Goal: Task Accomplishment & Management: Manage account settings

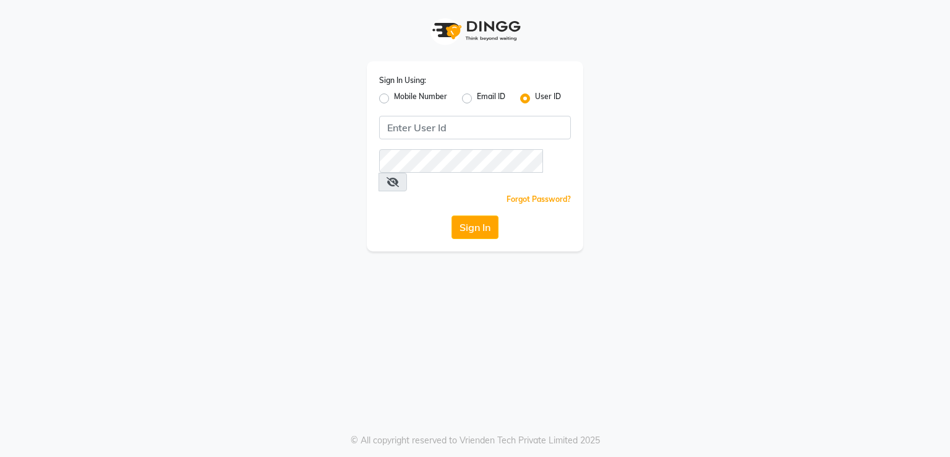
click at [394, 96] on label "Mobile Number" at bounding box center [420, 98] width 53 height 15
click at [394, 96] on input "Mobile Number" at bounding box center [398, 95] width 8 height 8
radio input "true"
radio input "false"
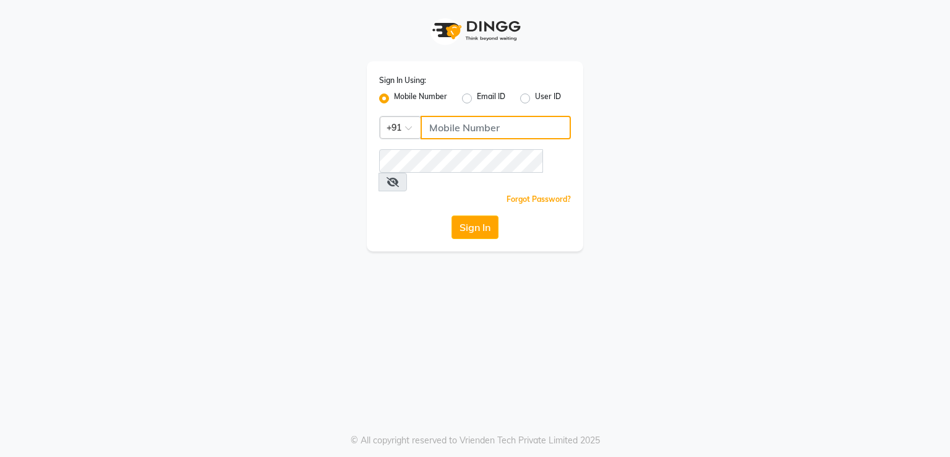
click at [465, 126] on input "Username" at bounding box center [496, 128] width 150 height 24
type input "8805000656"
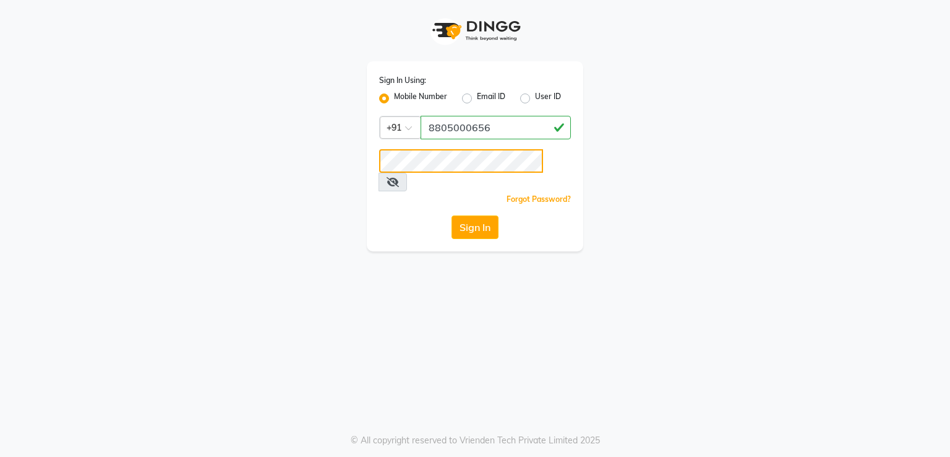
click at [452, 215] on button "Sign In" at bounding box center [475, 227] width 47 height 24
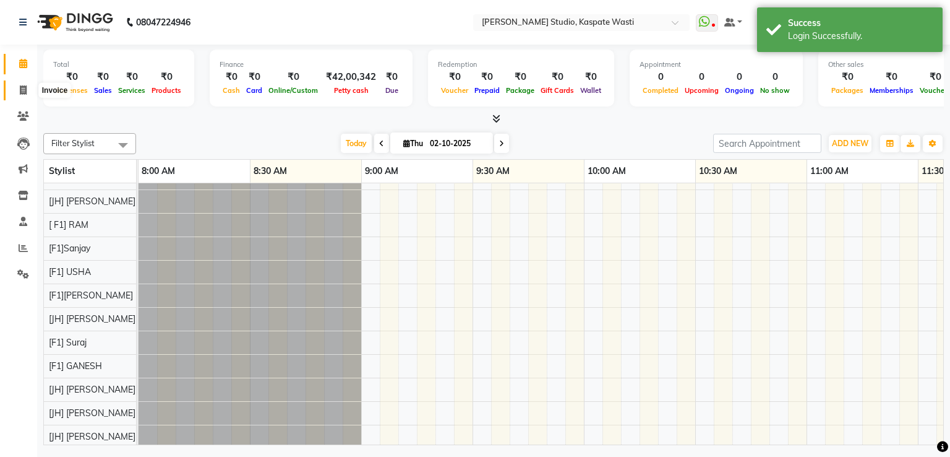
click at [22, 93] on icon at bounding box center [23, 89] width 7 height 9
select select "130"
select select "service"
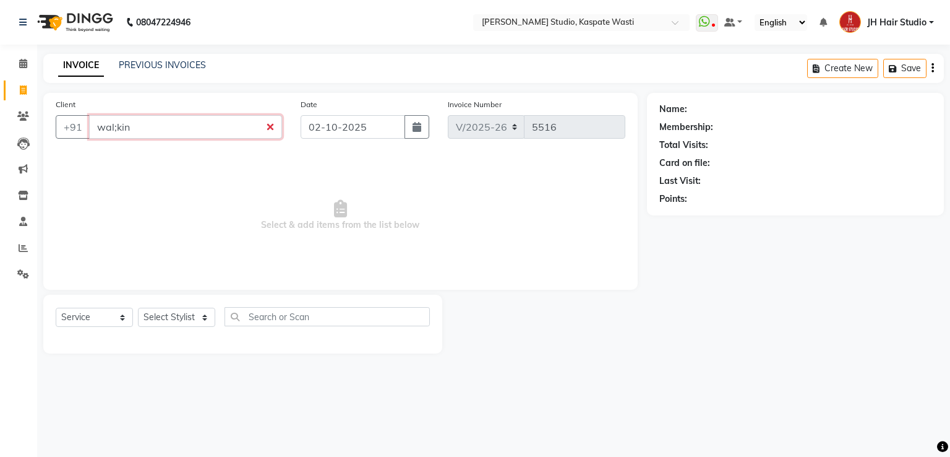
click at [110, 124] on input "wal;kin" at bounding box center [185, 127] width 193 height 24
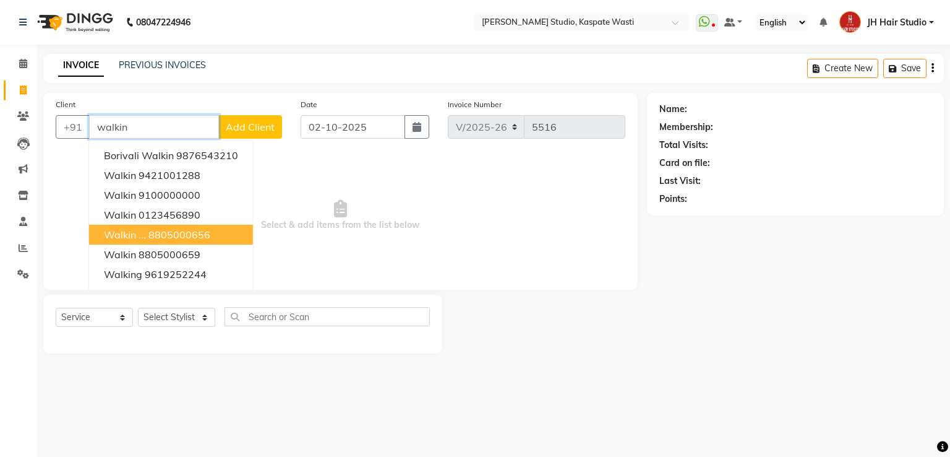
click at [179, 239] on ngb-highlight "8805000656" at bounding box center [179, 234] width 62 height 12
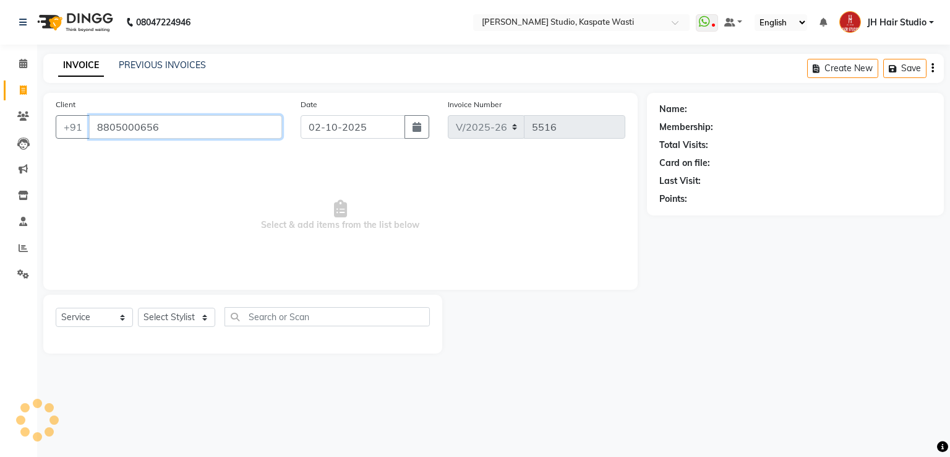
type input "8805000656"
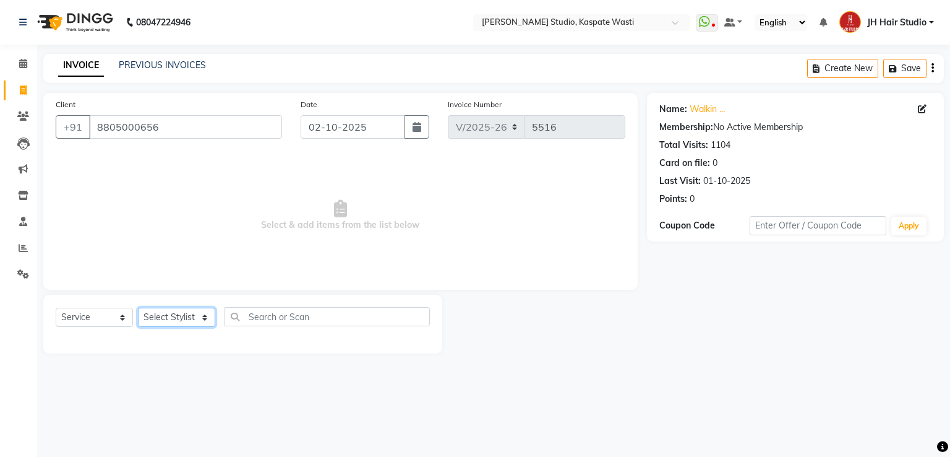
click at [181, 312] on select "Select Stylist [F1] GANESH [F1] [PERSON_NAME] [ F1] RAM [F1]Sanjay [F1][PERSON_…" at bounding box center [176, 316] width 77 height 19
select select "47594"
click at [138, 308] on select "Select Stylist [F1] GANESH [F1] [PERSON_NAME] [ F1] RAM [F1]Sanjay [F1][PERSON_…" at bounding box center [176, 316] width 77 height 19
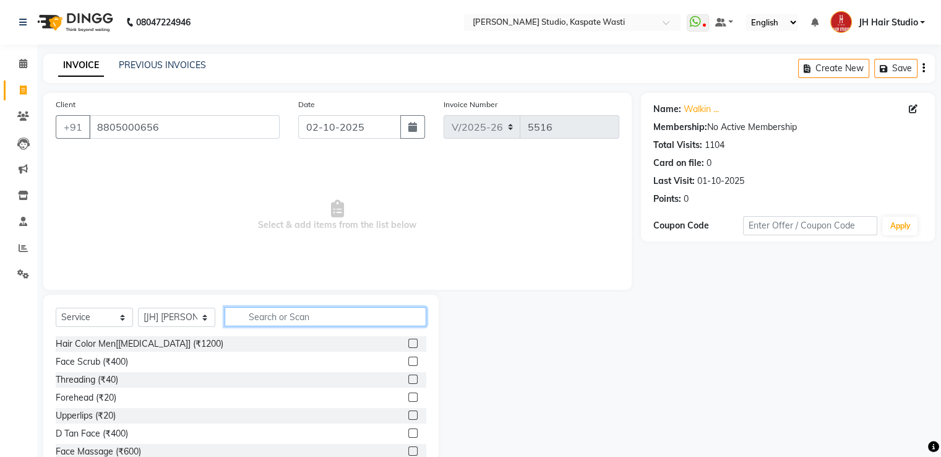
click at [259, 312] on input "text" at bounding box center [326, 316] width 202 height 19
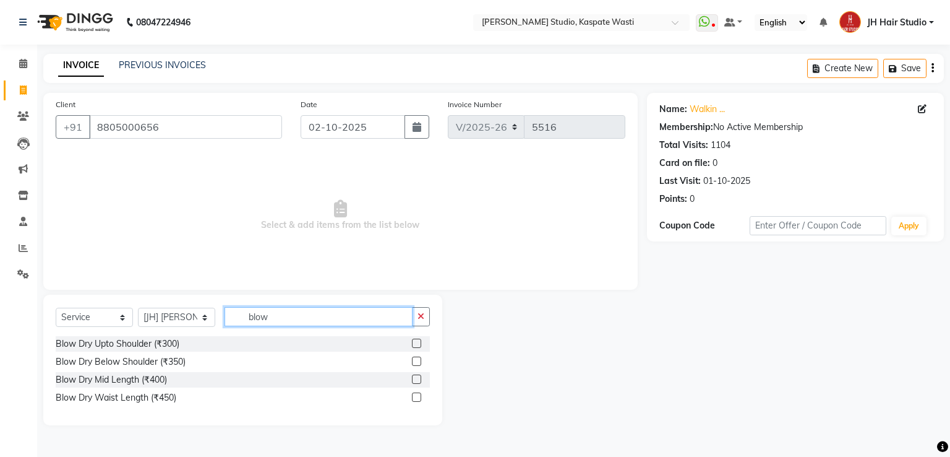
type input "blow"
click at [418, 359] on label at bounding box center [416, 360] width 9 height 9
click at [418, 359] on input "checkbox" at bounding box center [416, 362] width 8 height 8
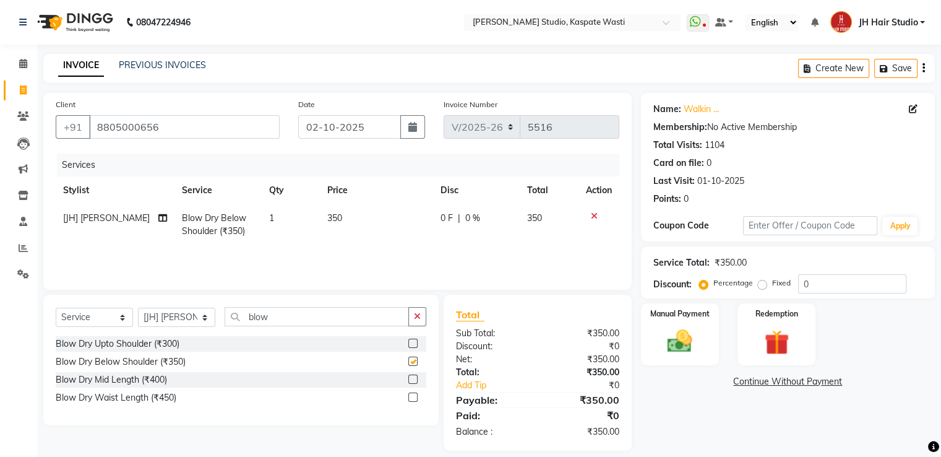
checkbox input "false"
click at [666, 332] on img at bounding box center [679, 342] width 41 height 30
click at [744, 380] on span "GPay" at bounding box center [743, 382] width 25 height 14
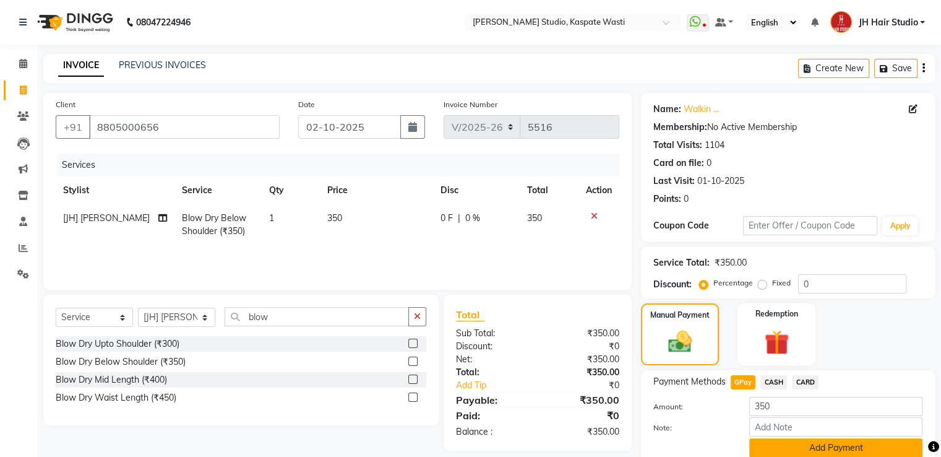
click at [824, 448] on button "Add Payment" at bounding box center [835, 447] width 173 height 19
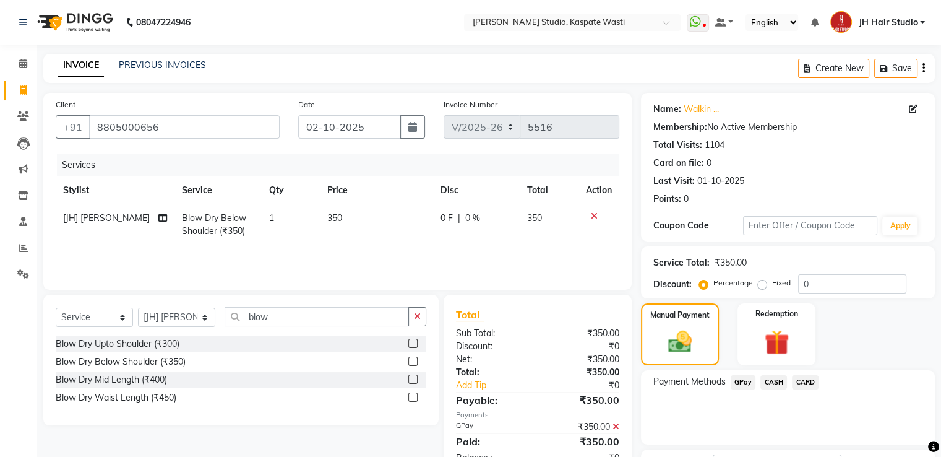
scroll to position [101, 0]
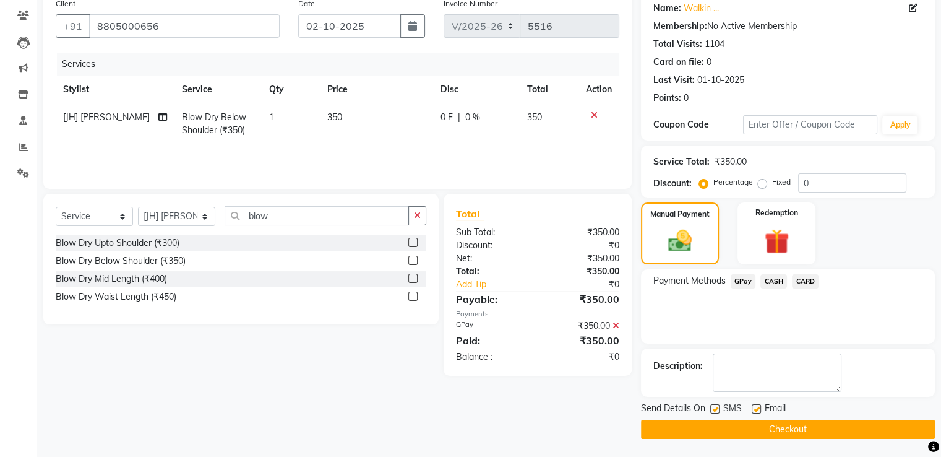
click at [792, 424] on button "Checkout" at bounding box center [788, 428] width 294 height 19
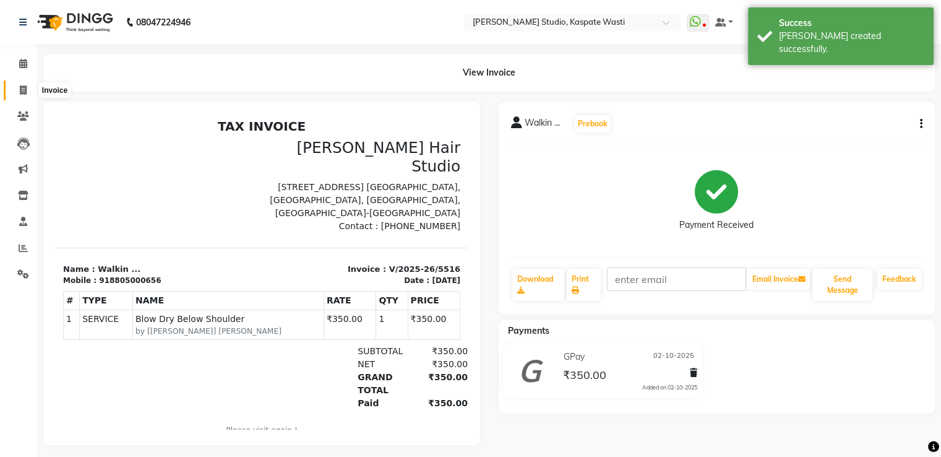
click at [24, 85] on icon at bounding box center [23, 89] width 7 height 9
select select "service"
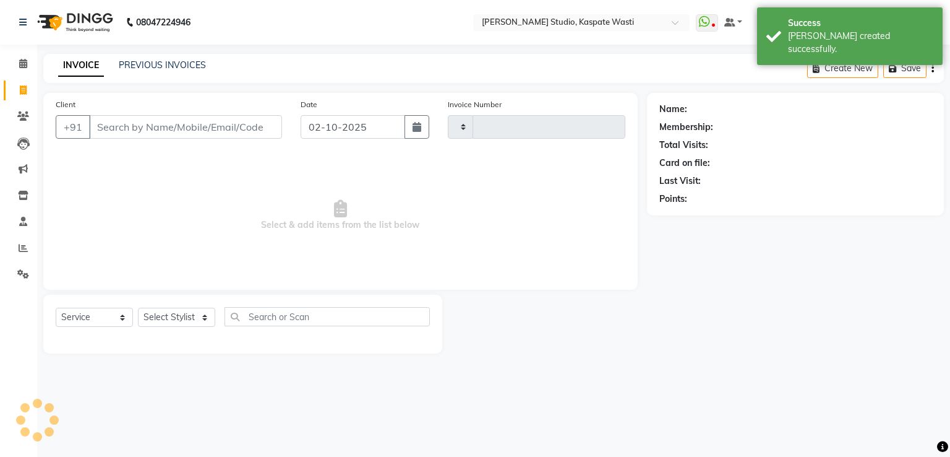
type input "5517"
select select "130"
click at [24, 85] on icon at bounding box center [23, 89] width 7 height 9
select select "service"
type input "5517"
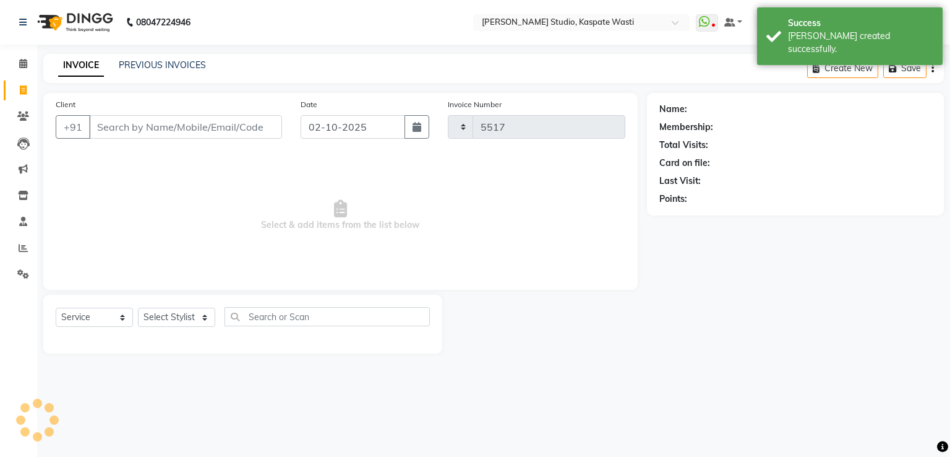
select select "130"
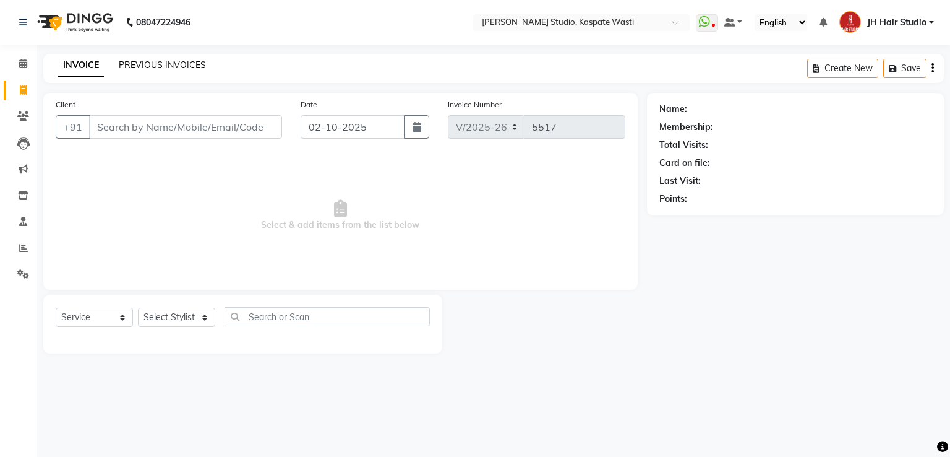
click at [169, 65] on link "PREVIOUS INVOICES" at bounding box center [162, 64] width 87 height 11
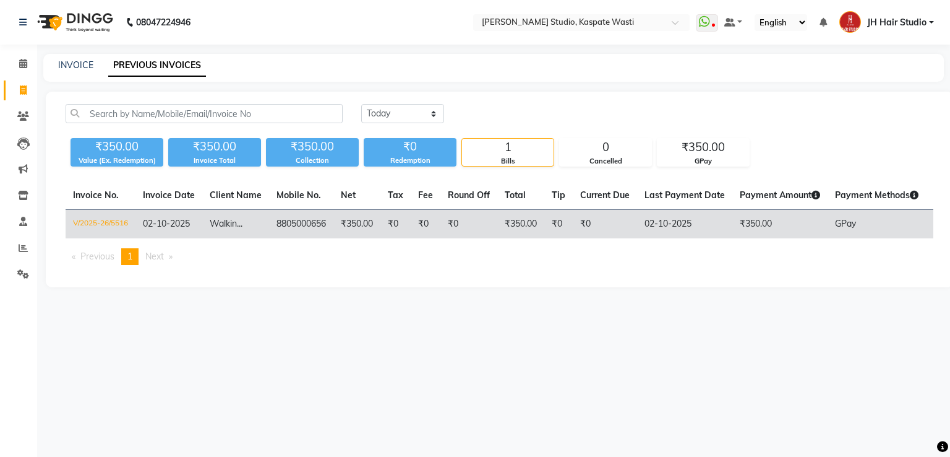
click at [292, 227] on td "8805000656" at bounding box center [301, 224] width 64 height 29
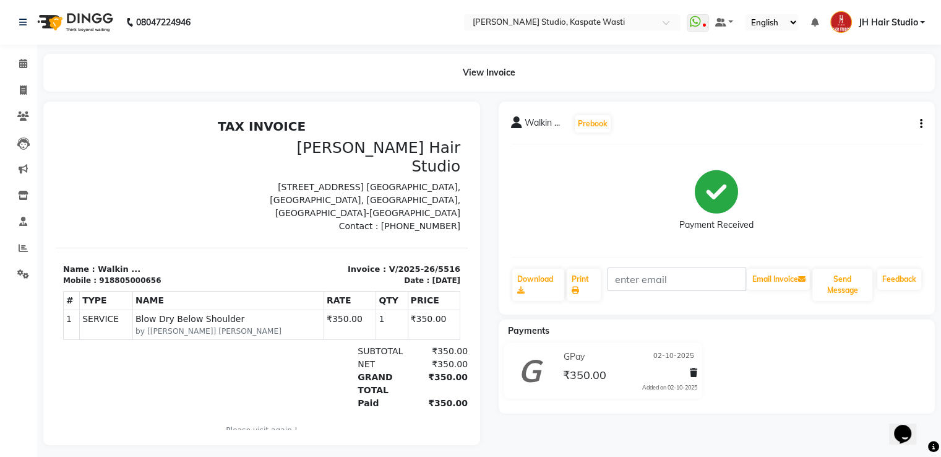
click at [920, 124] on icon "button" at bounding box center [921, 124] width 2 height 1
click at [869, 128] on div "Edit Invoice" at bounding box center [871, 131] width 62 height 15
select select "service"
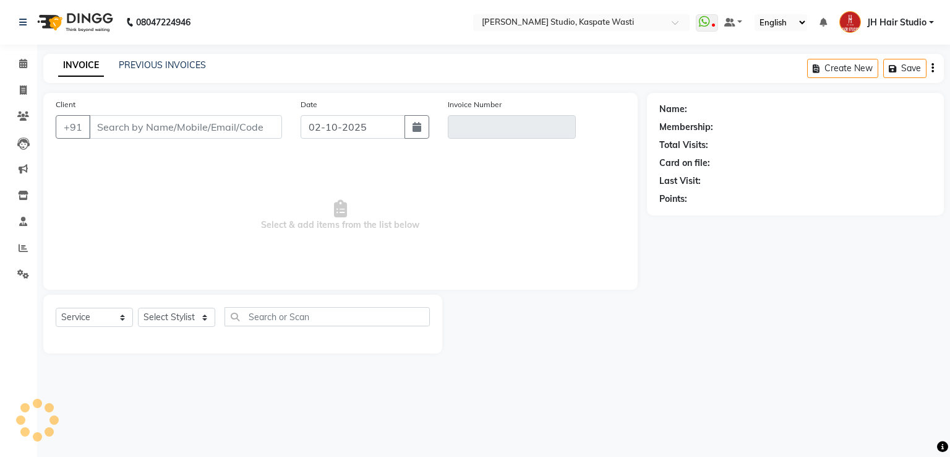
type input "8805000656"
type input "V/2025-26/5516"
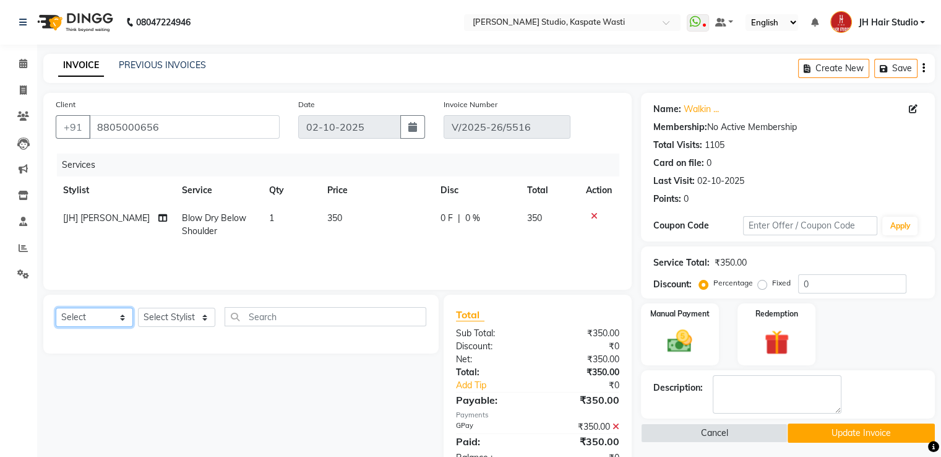
click at [93, 317] on select "Select Service Product Membership Package Voucher Prepaid Gift Card" at bounding box center [94, 316] width 77 height 19
select select "service"
click at [56, 308] on select "Select Service Product Membership Package Voucher Prepaid Gift Card" at bounding box center [94, 316] width 77 height 19
click at [178, 314] on select "Select Stylist [F1] GANESH [F1] [PERSON_NAME] [ F1] RAM [F1]Sanjay [F1][PERSON_…" at bounding box center [176, 316] width 77 height 19
select select "90801"
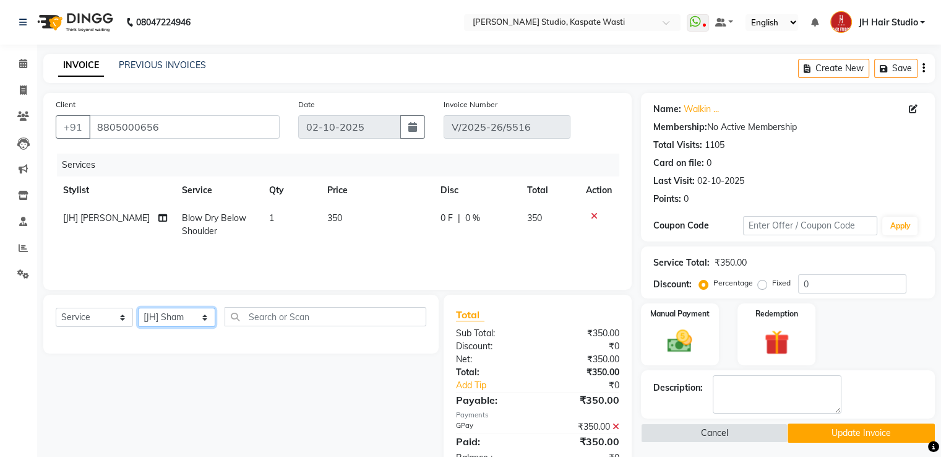
click at [138, 308] on select "Select Stylist [F1] GANESH [F1] [PERSON_NAME] [ F1] RAM [F1]Sanjay [F1][PERSON_…" at bounding box center [176, 316] width 77 height 19
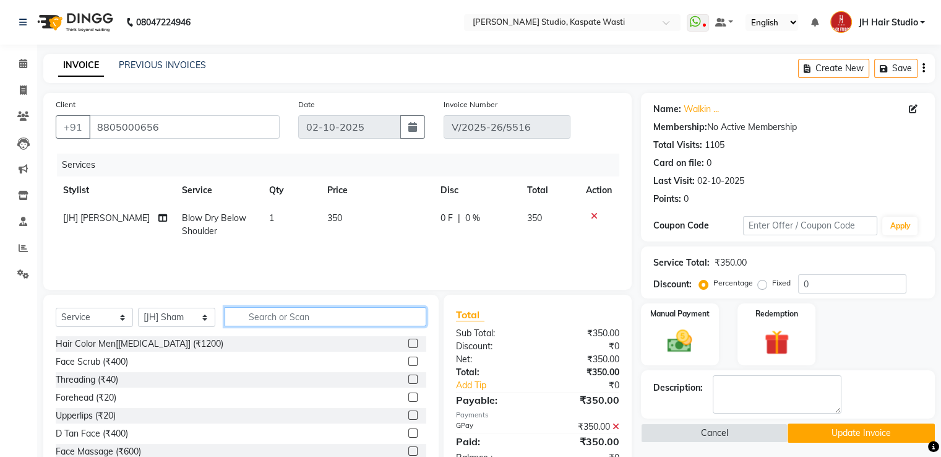
click at [295, 320] on input "text" at bounding box center [326, 316] width 202 height 19
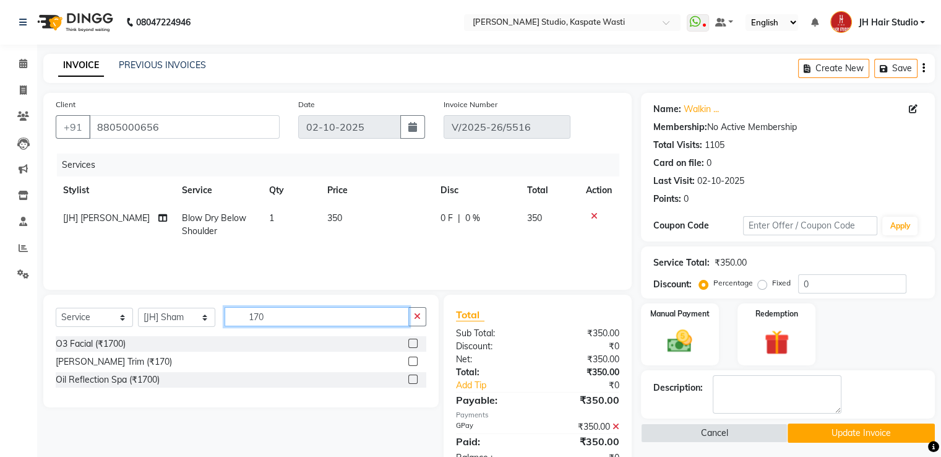
type input "170"
click at [411, 360] on label at bounding box center [412, 360] width 9 height 9
click at [411, 360] on input "checkbox" at bounding box center [412, 362] width 8 height 8
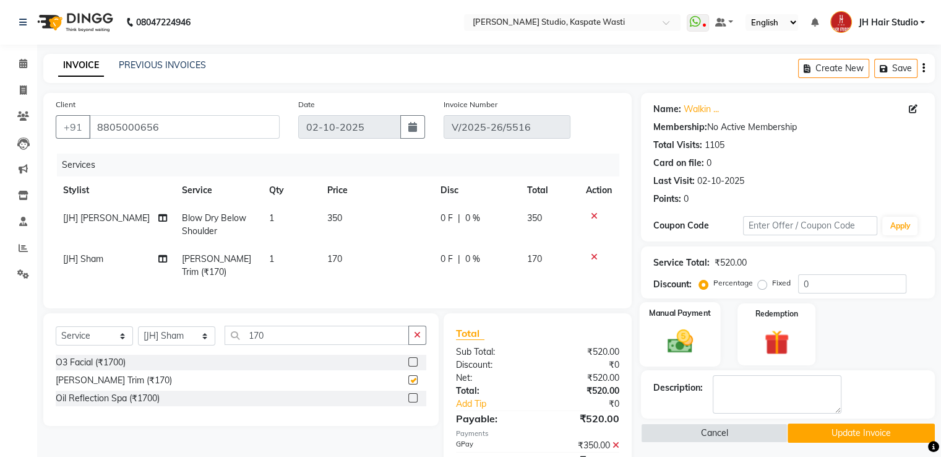
checkbox input "false"
click at [683, 340] on img at bounding box center [679, 342] width 41 height 30
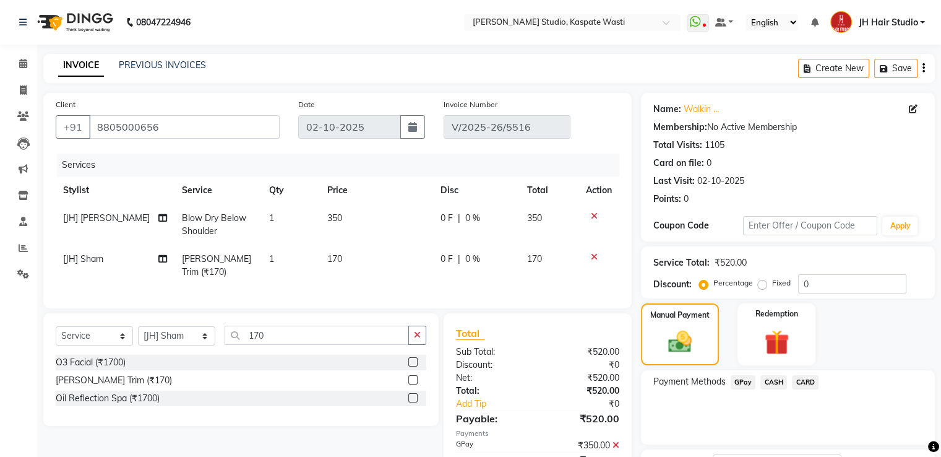
click at [777, 379] on span "CASH" at bounding box center [773, 382] width 27 height 14
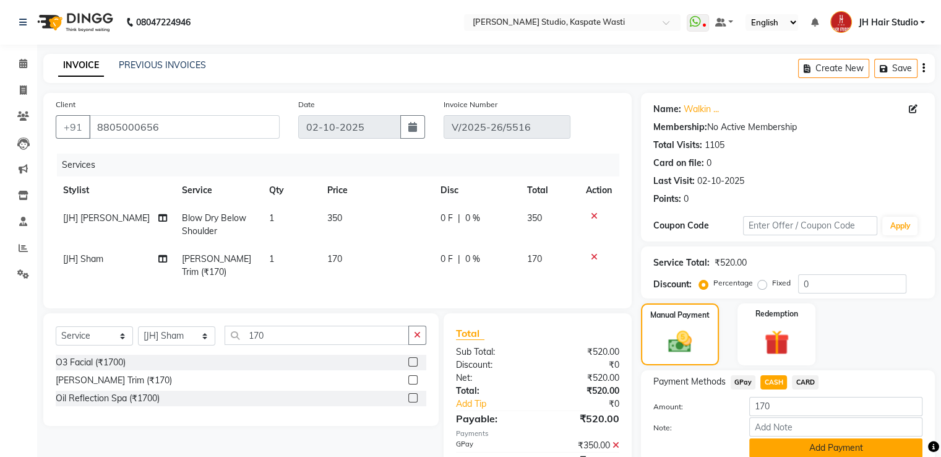
click at [817, 446] on button "Add Payment" at bounding box center [835, 447] width 173 height 19
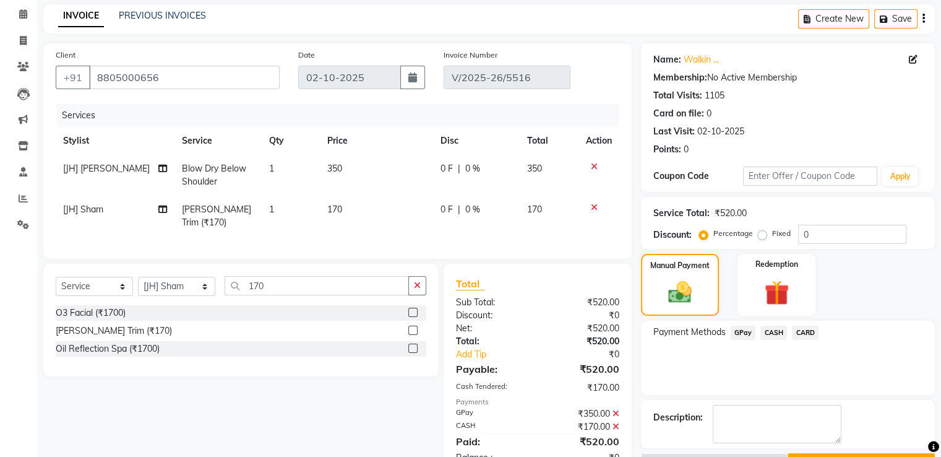
scroll to position [84, 0]
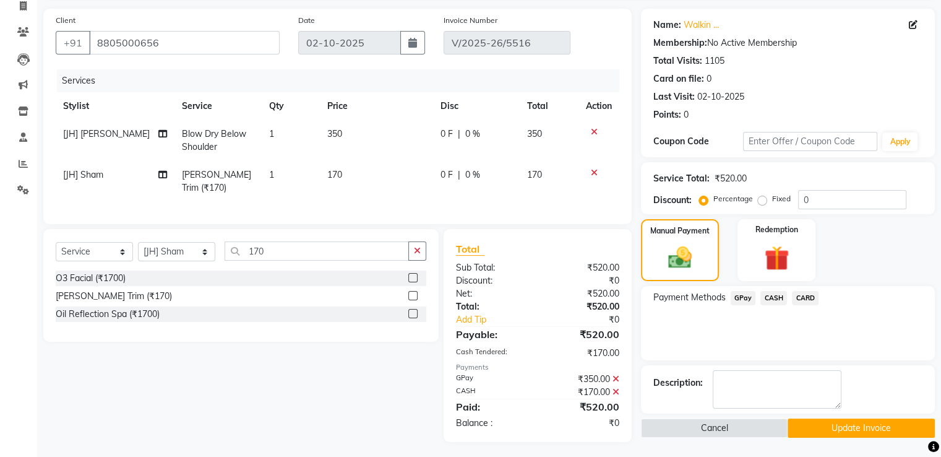
click at [799, 429] on button "Update Invoice" at bounding box center [861, 427] width 147 height 19
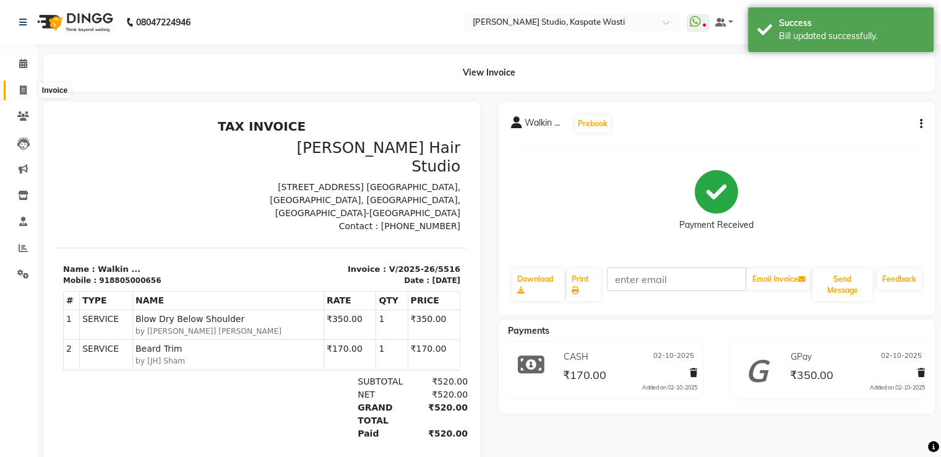
click at [21, 90] on icon at bounding box center [23, 89] width 7 height 9
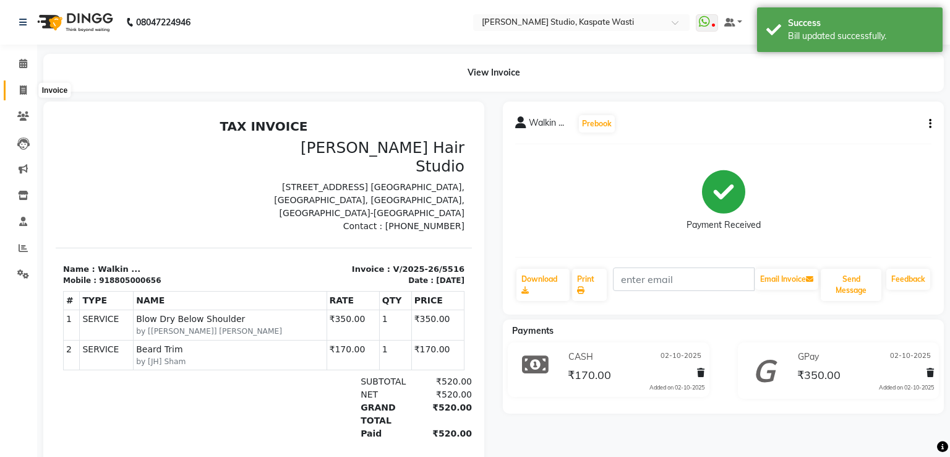
select select "service"
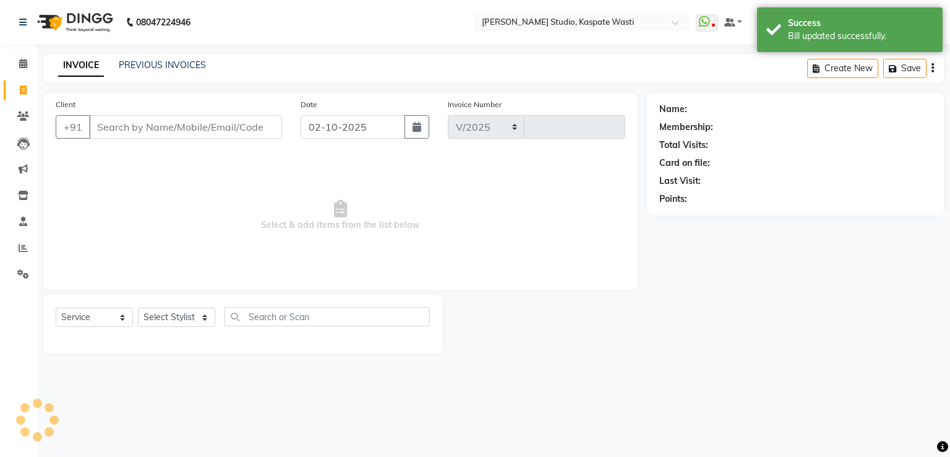
select select "130"
type input "5517"
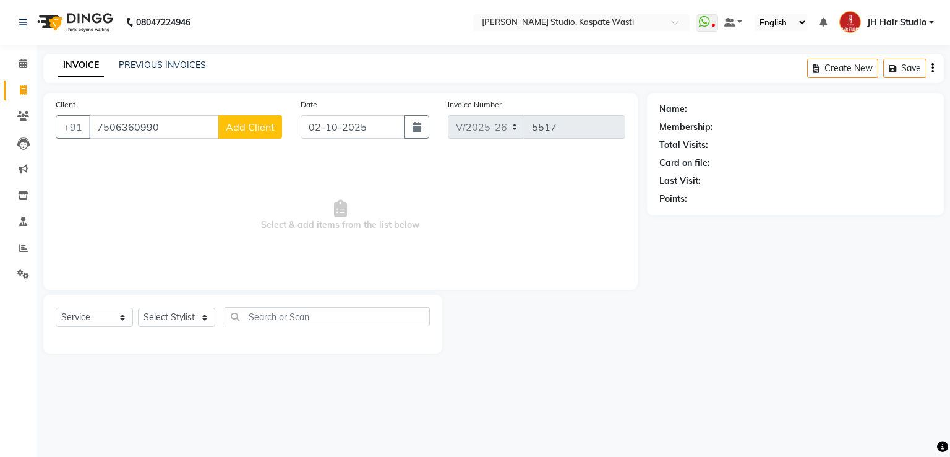
type input "7506360990"
click at [252, 139] on button "Add Client" at bounding box center [250, 127] width 64 height 24
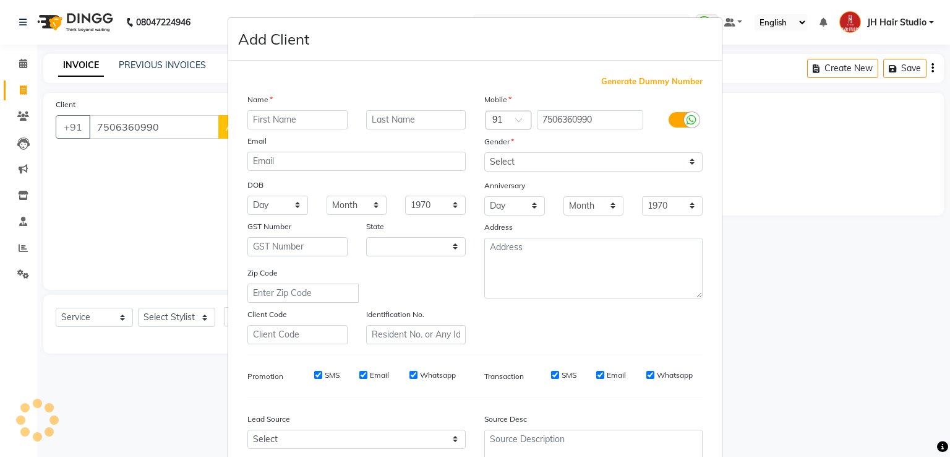
select select "22"
type input "[PERSON_NAME]"
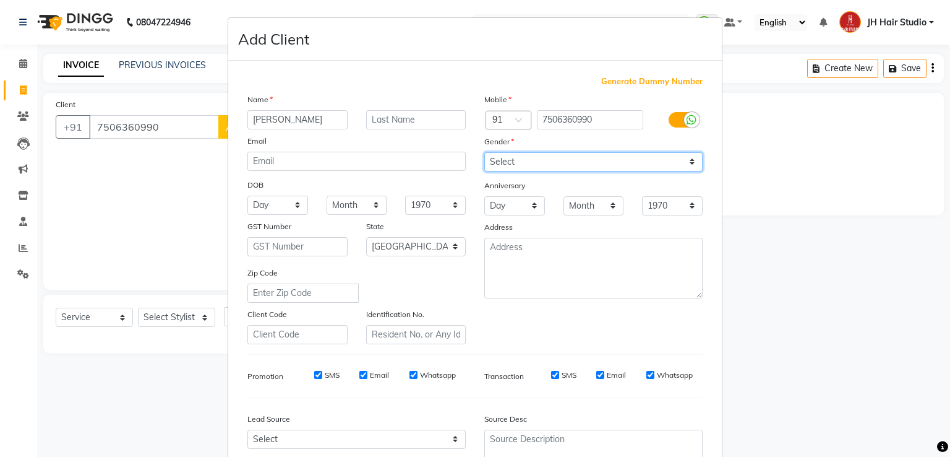
click at [507, 168] on select "Select [DEMOGRAPHIC_DATA] [DEMOGRAPHIC_DATA] Other Prefer Not To Say" at bounding box center [593, 161] width 218 height 19
select select "[DEMOGRAPHIC_DATA]"
click at [484, 153] on select "Select [DEMOGRAPHIC_DATA] [DEMOGRAPHIC_DATA] Other Prefer Not To Say" at bounding box center [593, 161] width 218 height 19
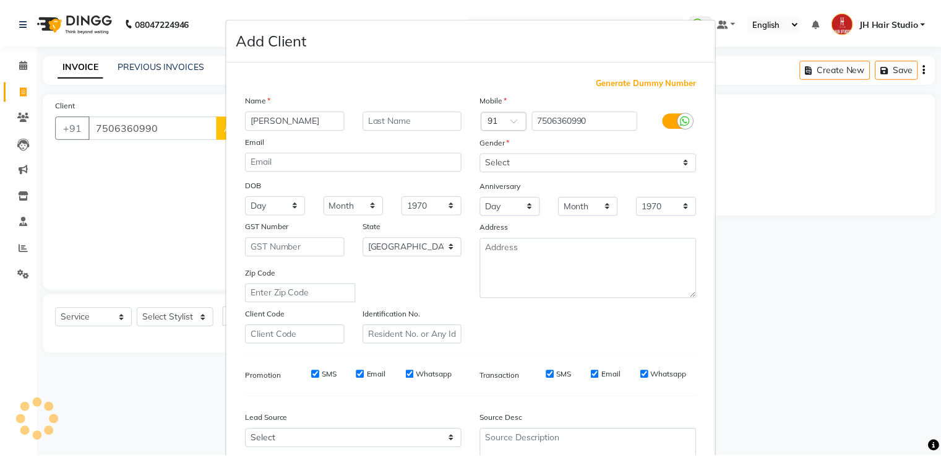
scroll to position [121, 0]
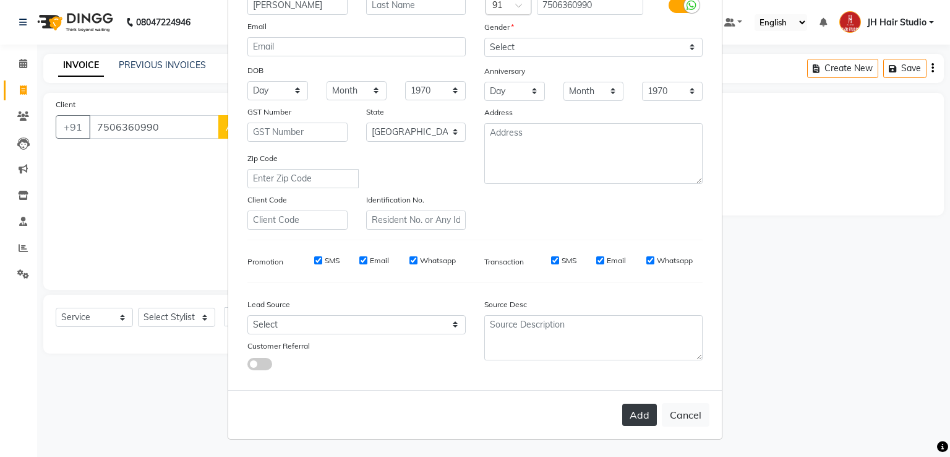
click at [633, 419] on button "Add" at bounding box center [639, 414] width 35 height 22
select select
select select "null"
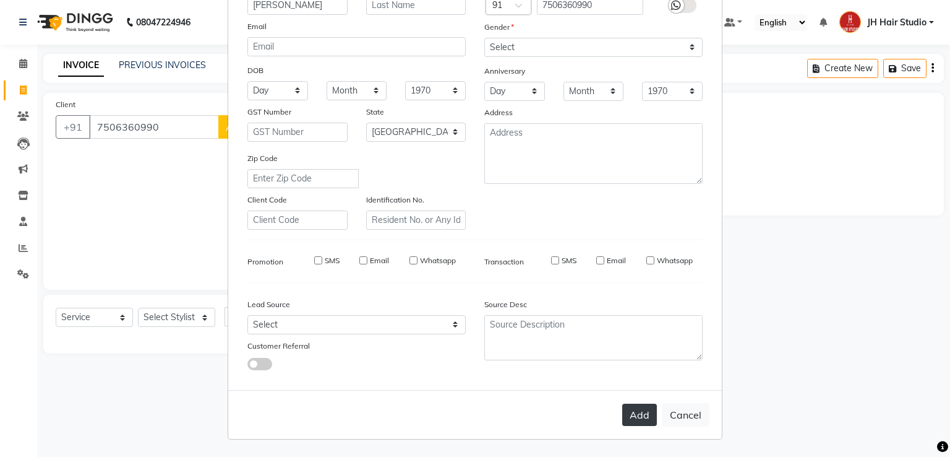
select select
checkbox input "false"
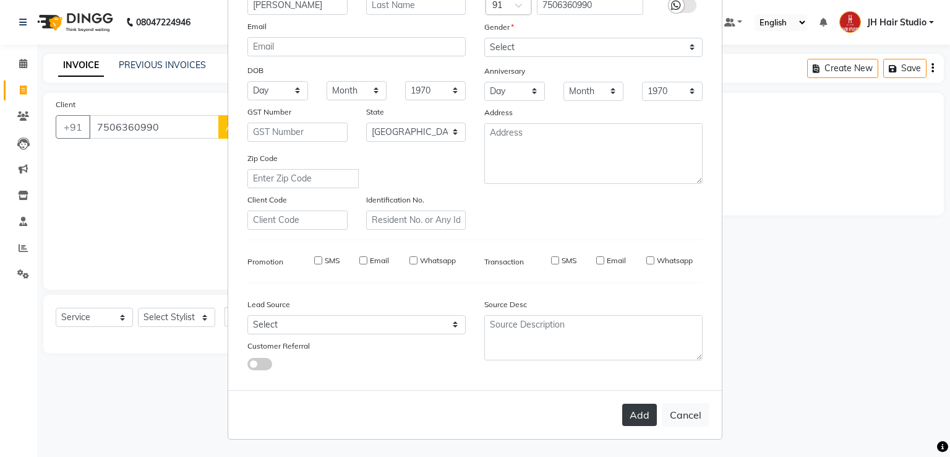
checkbox input "false"
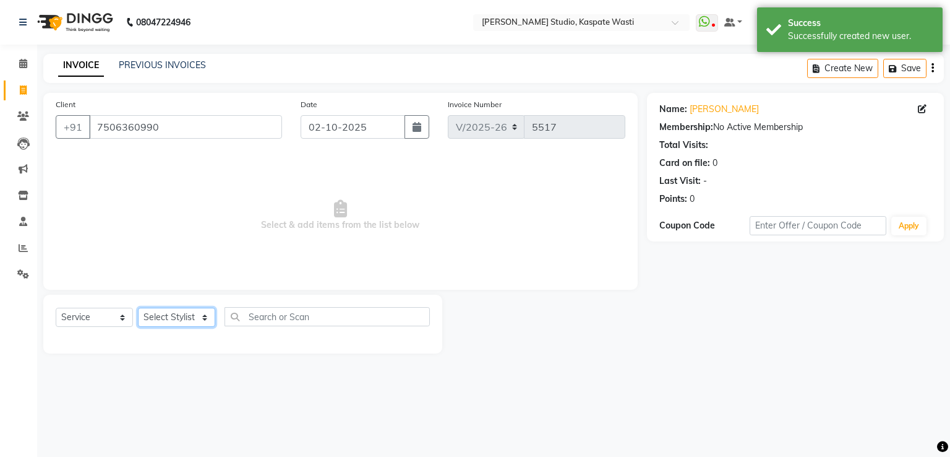
click at [202, 315] on select "Select Stylist [F1] GANESH [F1] [PERSON_NAME] [ F1] RAM [F1]Sanjay [F1][PERSON_…" at bounding box center [176, 316] width 77 height 19
select select "3887"
click at [138, 308] on select "Select Stylist [F1] GANESH [F1] [PERSON_NAME] [ F1] RAM [F1]Sanjay [F1][PERSON_…" at bounding box center [176, 316] width 77 height 19
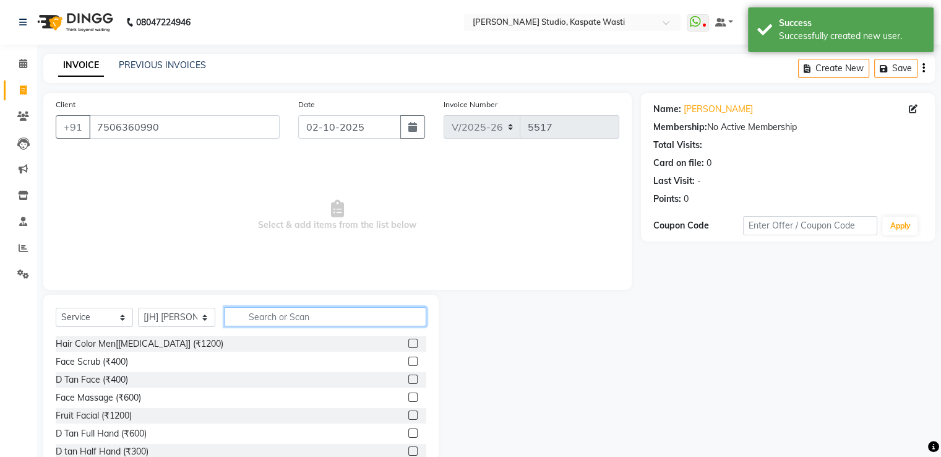
click at [298, 314] on input "text" at bounding box center [326, 316] width 202 height 19
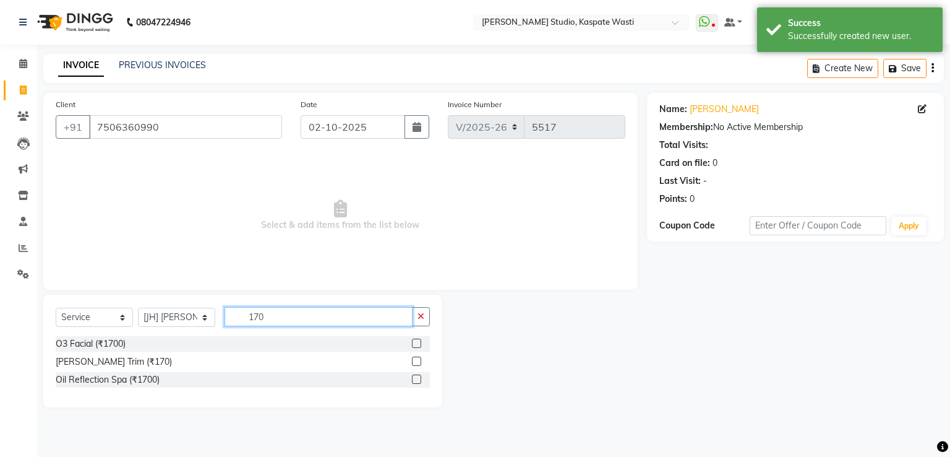
type input "170"
click at [418, 359] on label at bounding box center [416, 360] width 9 height 9
click at [418, 359] on input "checkbox" at bounding box center [416, 362] width 8 height 8
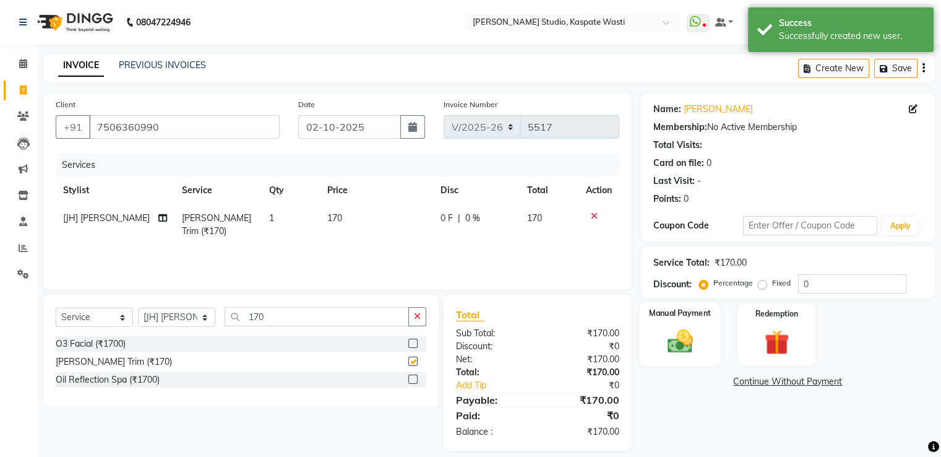
checkbox input "false"
click at [692, 351] on img at bounding box center [679, 342] width 41 height 30
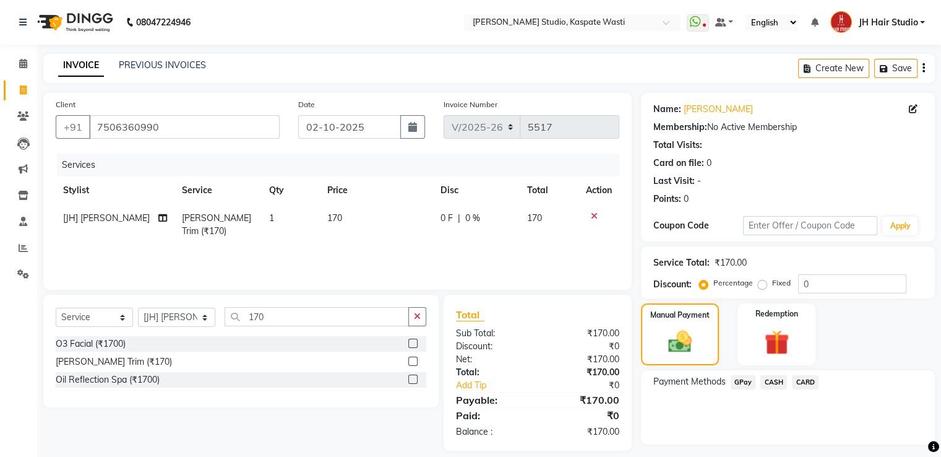
click at [740, 385] on span "GPay" at bounding box center [743, 382] width 25 height 14
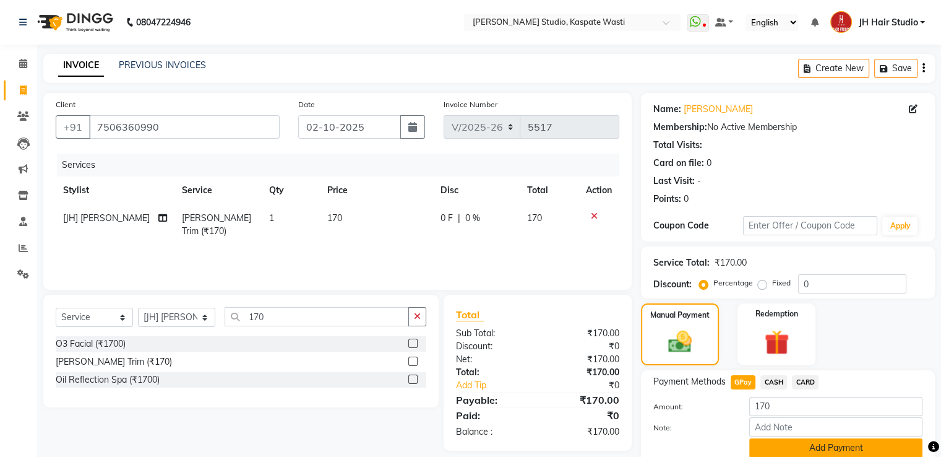
click at [818, 442] on button "Add Payment" at bounding box center [835, 447] width 173 height 19
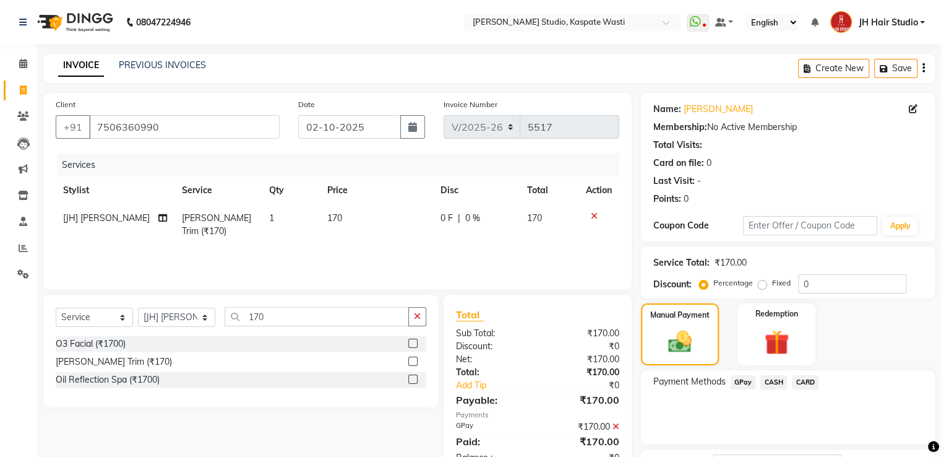
scroll to position [101, 0]
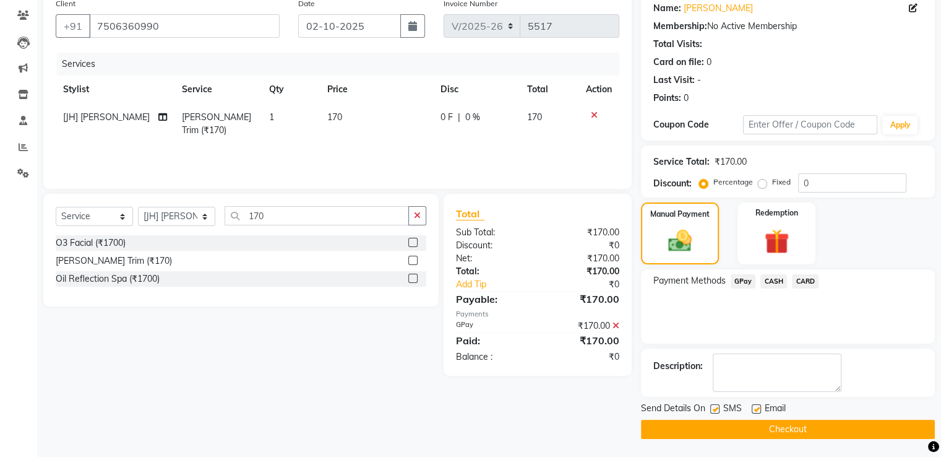
click at [772, 425] on button "Checkout" at bounding box center [788, 428] width 294 height 19
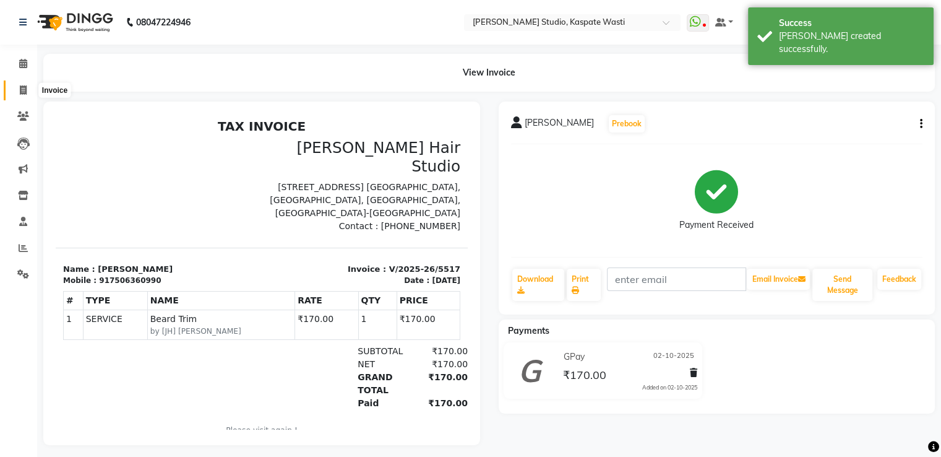
click at [17, 90] on span at bounding box center [23, 91] width 22 height 14
select select "service"
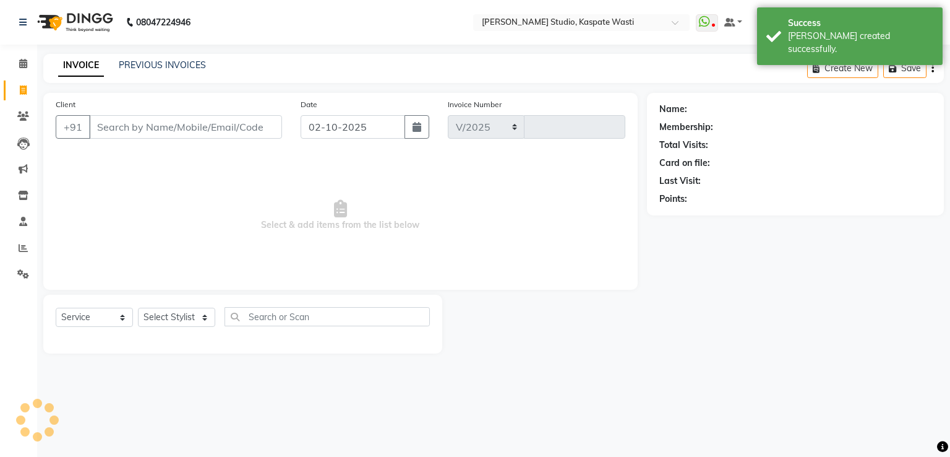
select select "130"
type input "5518"
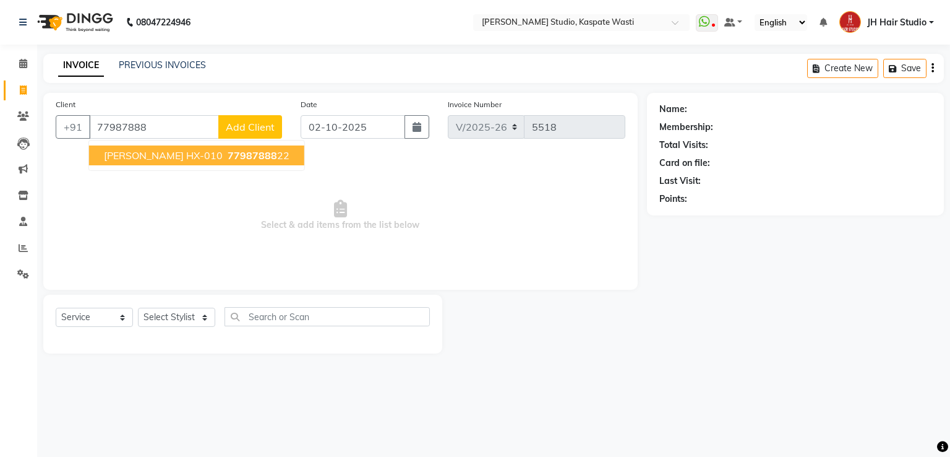
click at [228, 158] on span "77987888" at bounding box center [252, 155] width 49 height 12
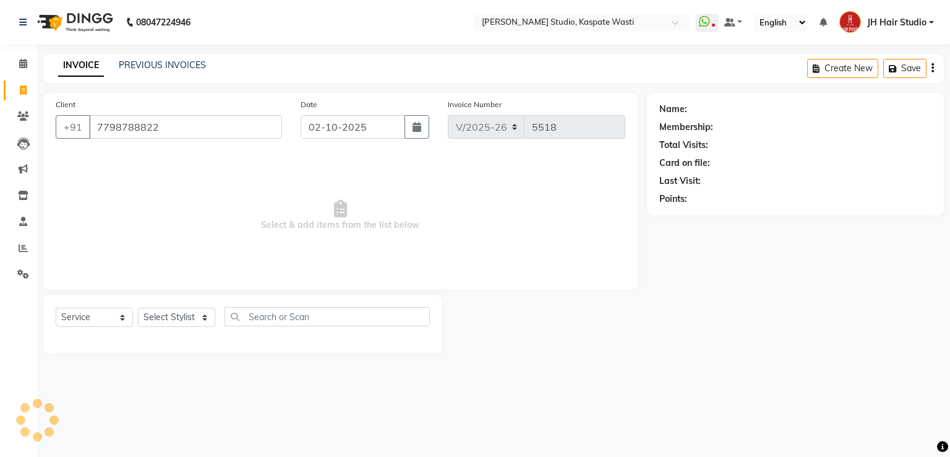
type input "7798788822"
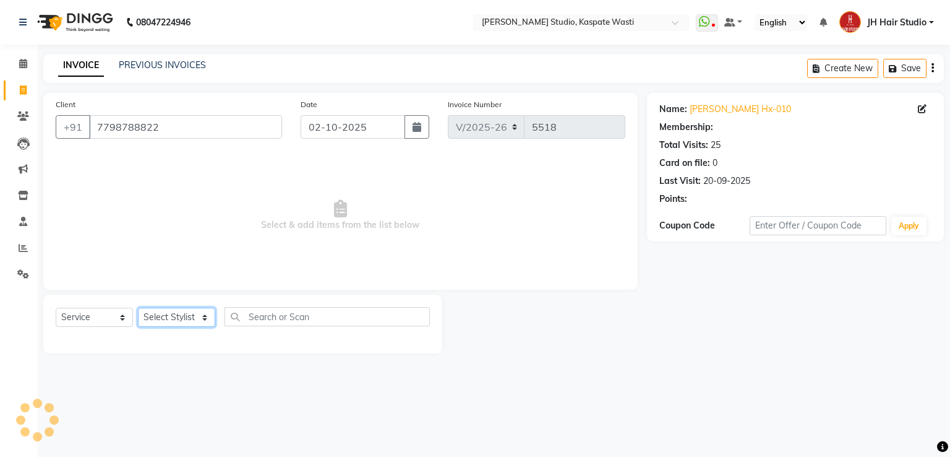
click at [161, 323] on select "Select Stylist [F1] GANESH [F1] [PERSON_NAME] [ F1] RAM [F1]Sanjay [F1][PERSON_…" at bounding box center [176, 316] width 77 height 19
select select "1: Object"
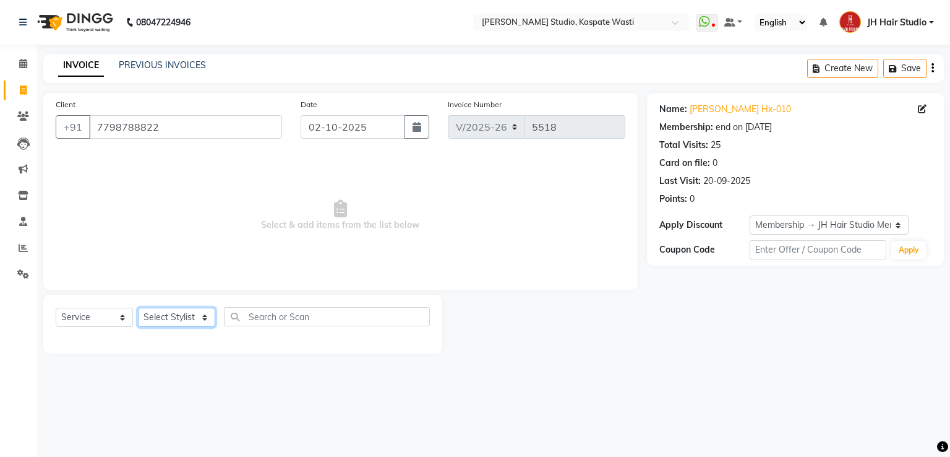
select select "90801"
click at [138, 308] on select "Select Stylist [F1] GANESH [F1] [PERSON_NAME] [ F1] RAM [F1]Sanjay [F1][PERSON_…" at bounding box center [176, 316] width 77 height 19
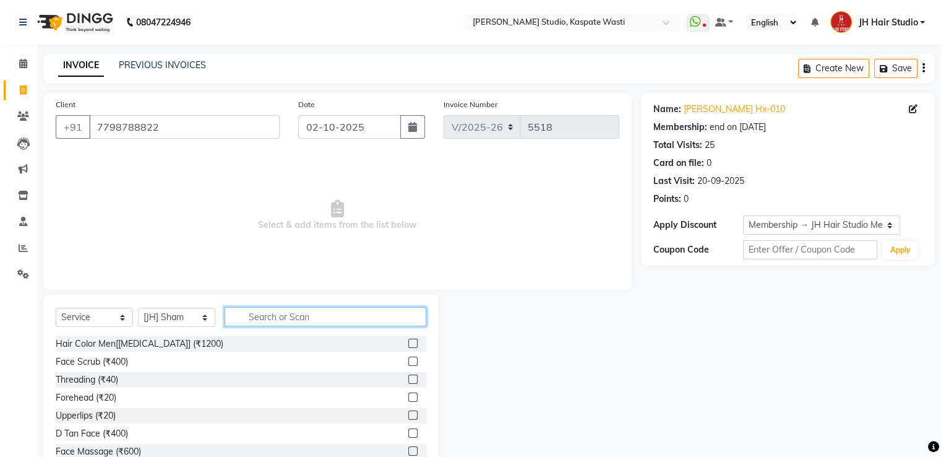
click at [302, 321] on input "text" at bounding box center [326, 316] width 202 height 19
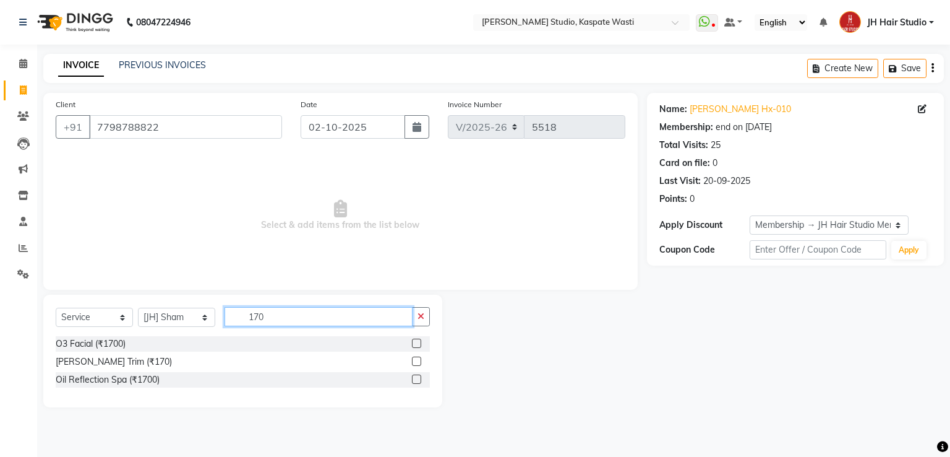
type input "170"
click at [418, 361] on label at bounding box center [416, 360] width 9 height 9
click at [418, 361] on input "checkbox" at bounding box center [416, 362] width 8 height 8
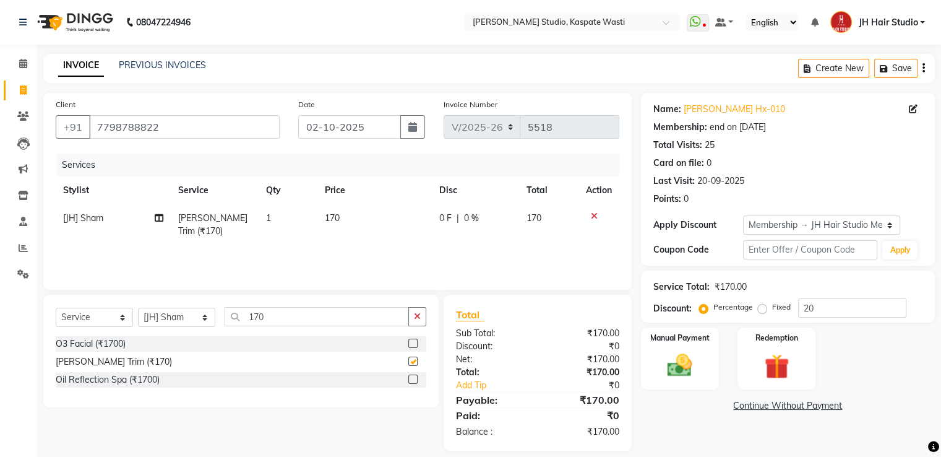
checkbox input "false"
click at [337, 218] on span "170" at bounding box center [332, 217] width 15 height 11
select select "90801"
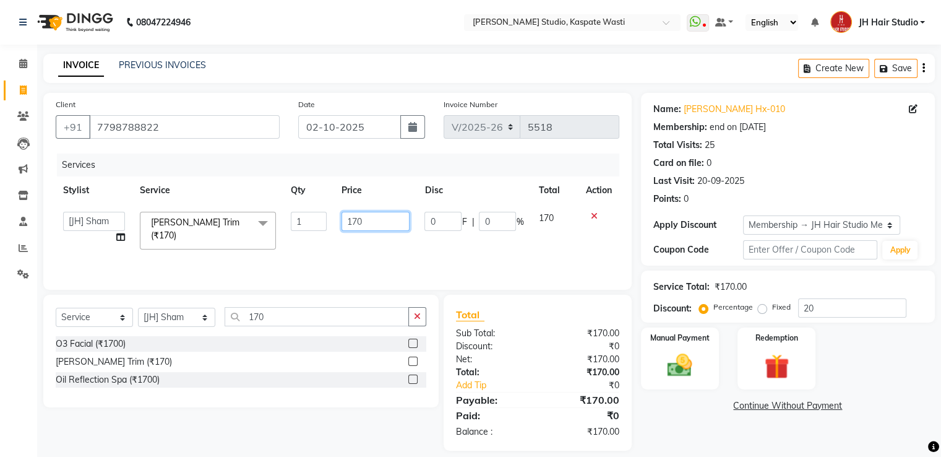
click at [356, 220] on input "170" at bounding box center [376, 221] width 68 height 19
type input "150"
click at [678, 369] on img at bounding box center [679, 366] width 41 height 30
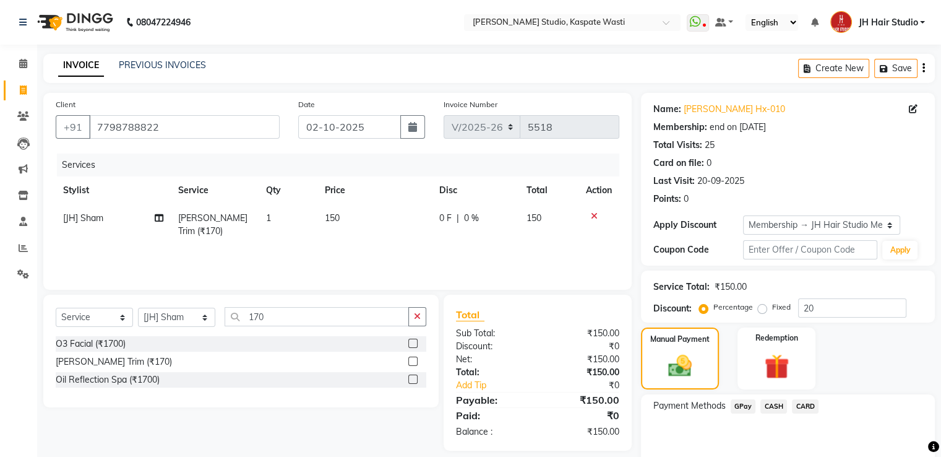
click at [742, 409] on span "GPay" at bounding box center [743, 406] width 25 height 14
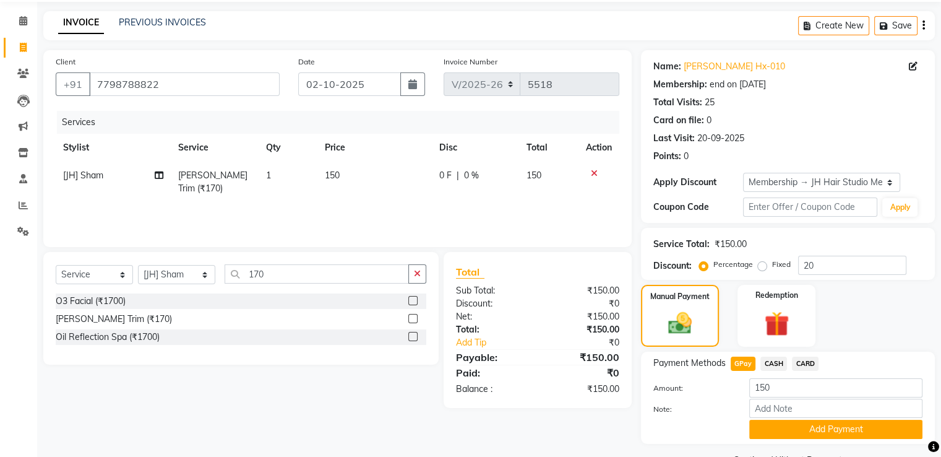
scroll to position [74, 0]
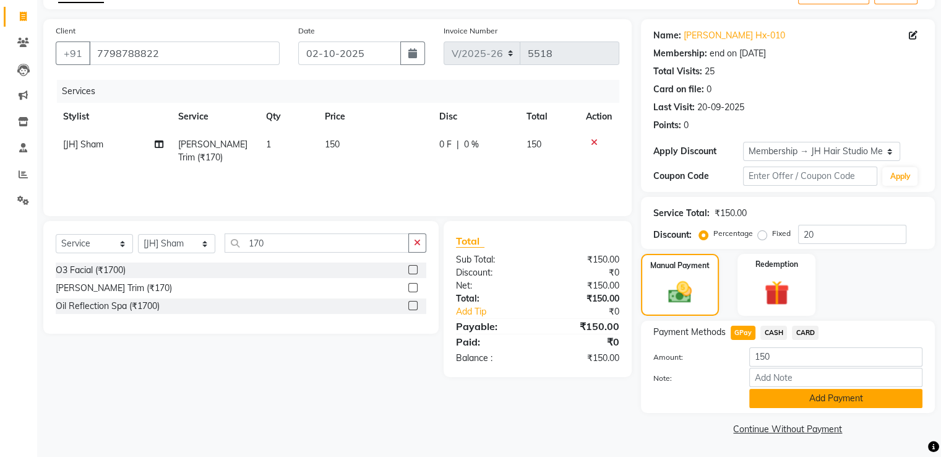
click at [828, 392] on button "Add Payment" at bounding box center [835, 398] width 173 height 19
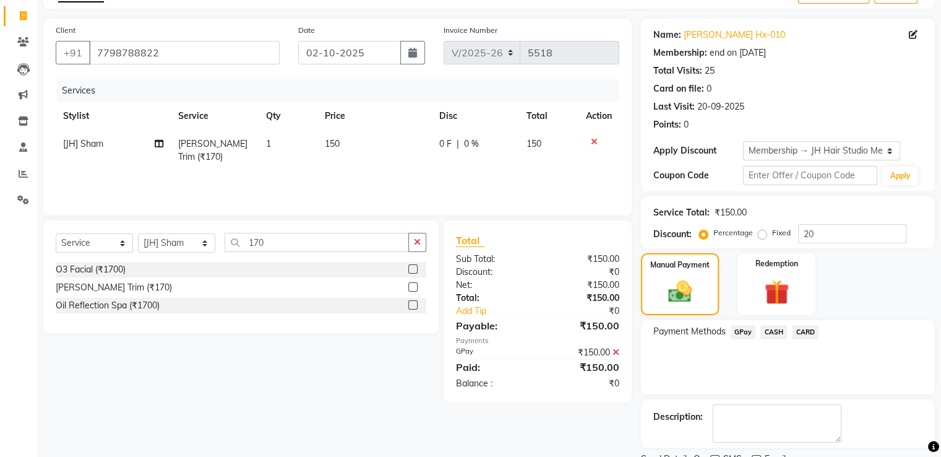
scroll to position [124, 0]
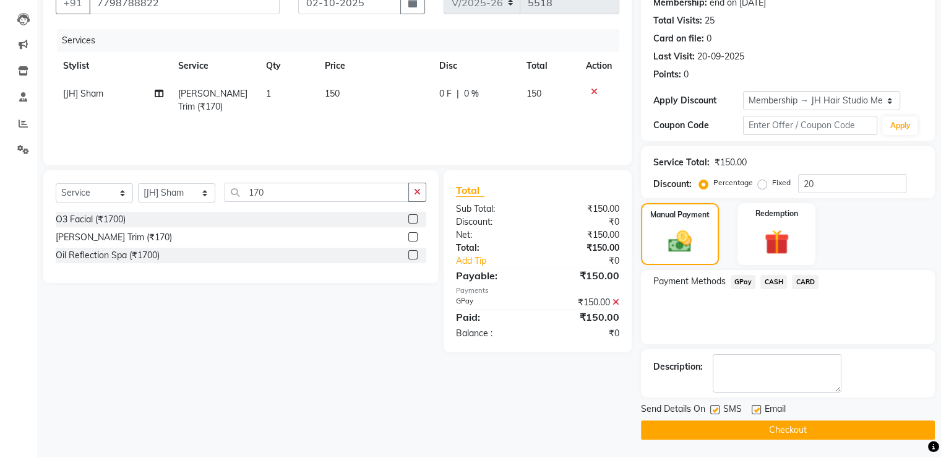
click at [802, 420] on button "Checkout" at bounding box center [788, 429] width 294 height 19
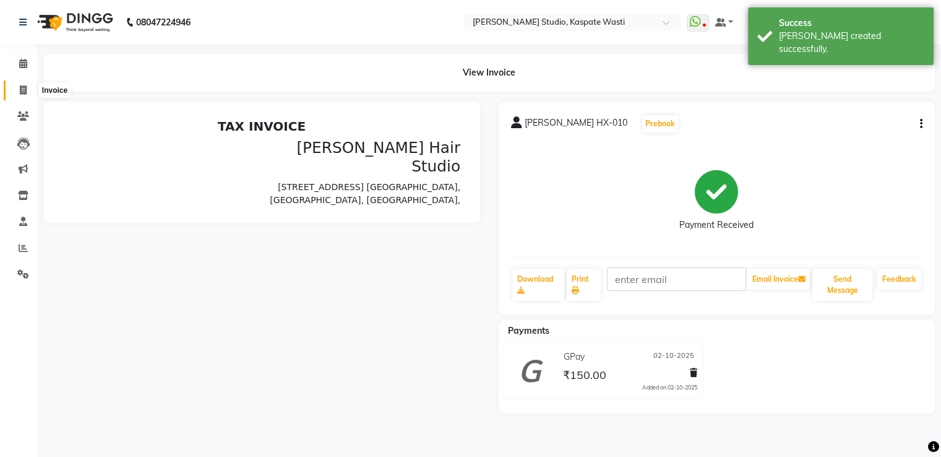
click at [17, 90] on span at bounding box center [23, 91] width 22 height 14
select select "service"
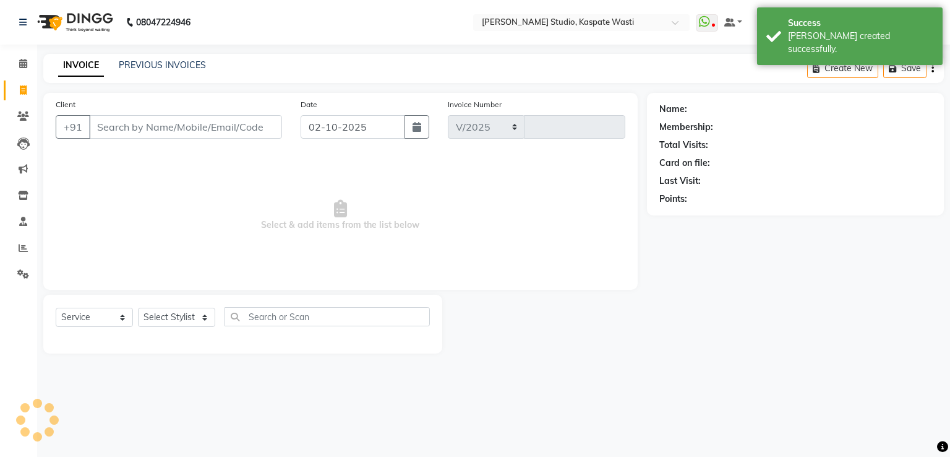
select select "130"
type input "5519"
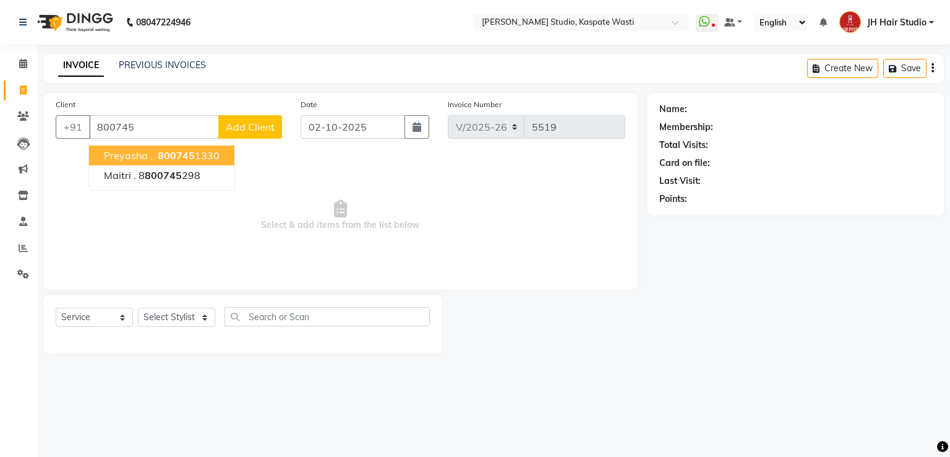
click at [111, 129] on input "800745" at bounding box center [154, 127] width 130 height 24
click at [135, 161] on span "[PERSON_NAME]" at bounding box center [144, 155] width 80 height 12
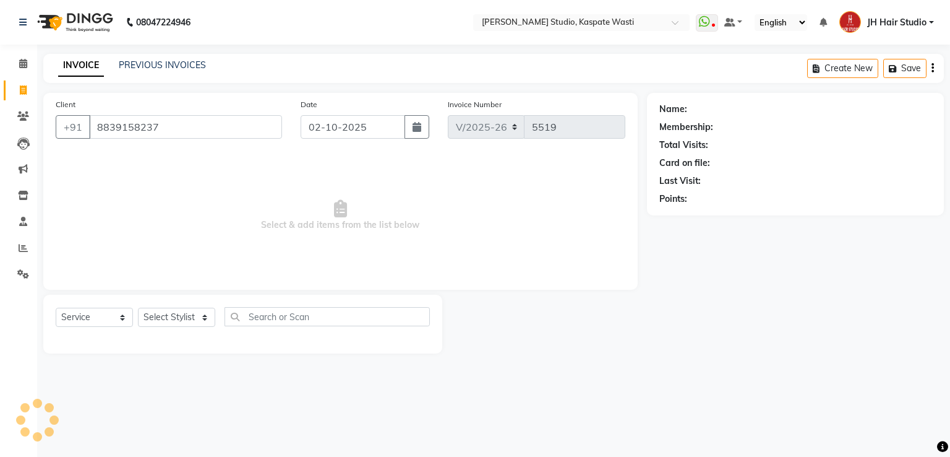
type input "8839158237"
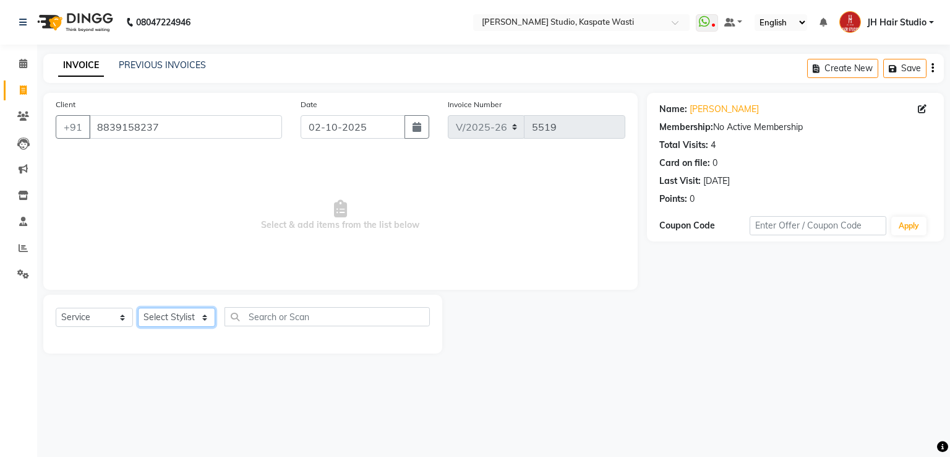
click at [171, 323] on select "Select Stylist [F1] GANESH [F1] [PERSON_NAME] [ F1] RAM [F1]Sanjay [F1][PERSON_…" at bounding box center [176, 316] width 77 height 19
select select "47594"
click at [138, 308] on select "Select Stylist [F1] GANESH [F1] [PERSON_NAME] [ F1] RAM [F1]Sanjay [F1][PERSON_…" at bounding box center [176, 316] width 77 height 19
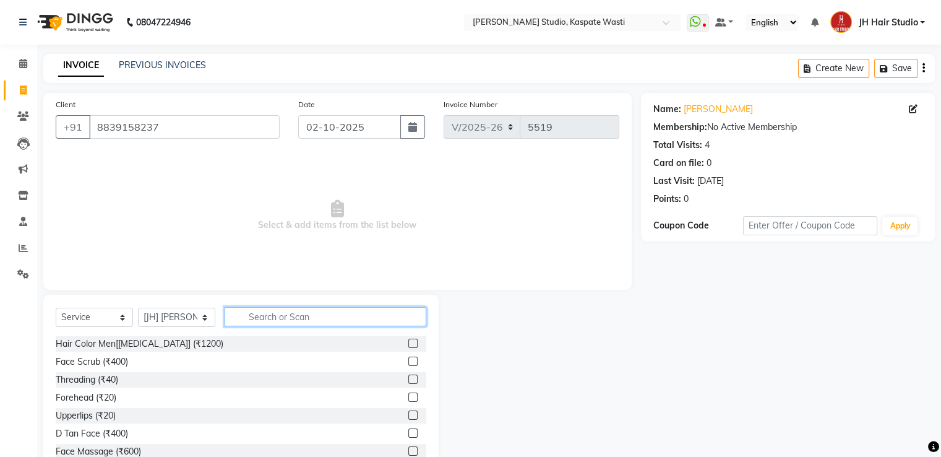
click at [299, 319] on input "text" at bounding box center [326, 316] width 202 height 19
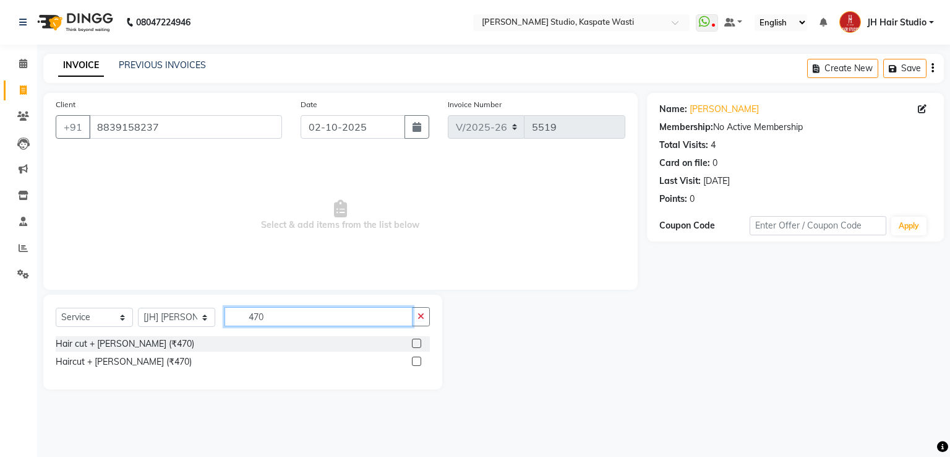
type input "470"
click at [416, 342] on label at bounding box center [416, 342] width 9 height 9
click at [416, 342] on input "checkbox" at bounding box center [416, 344] width 8 height 8
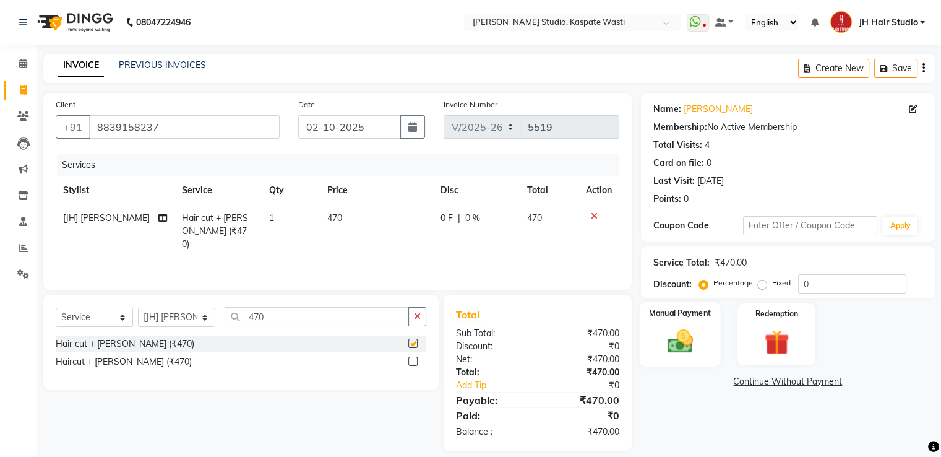
checkbox input "false"
click at [697, 329] on img at bounding box center [679, 342] width 41 height 30
click at [745, 383] on span "GPay" at bounding box center [743, 382] width 25 height 14
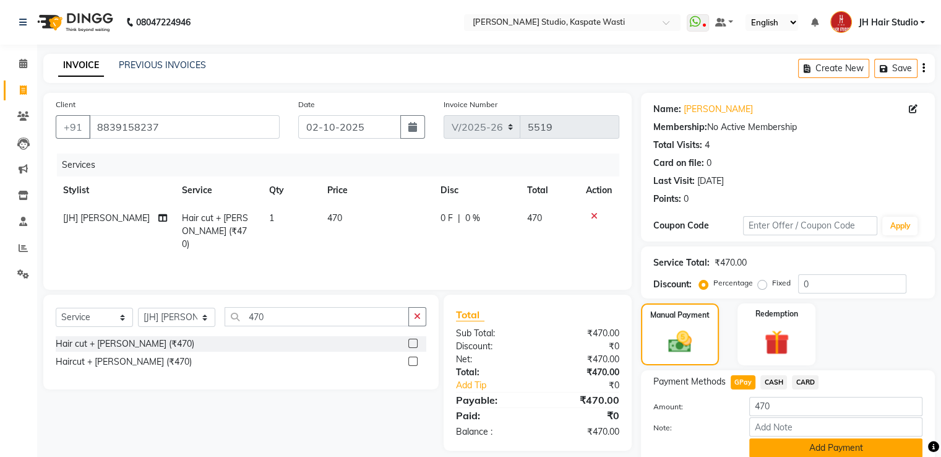
click at [820, 443] on button "Add Payment" at bounding box center [835, 447] width 173 height 19
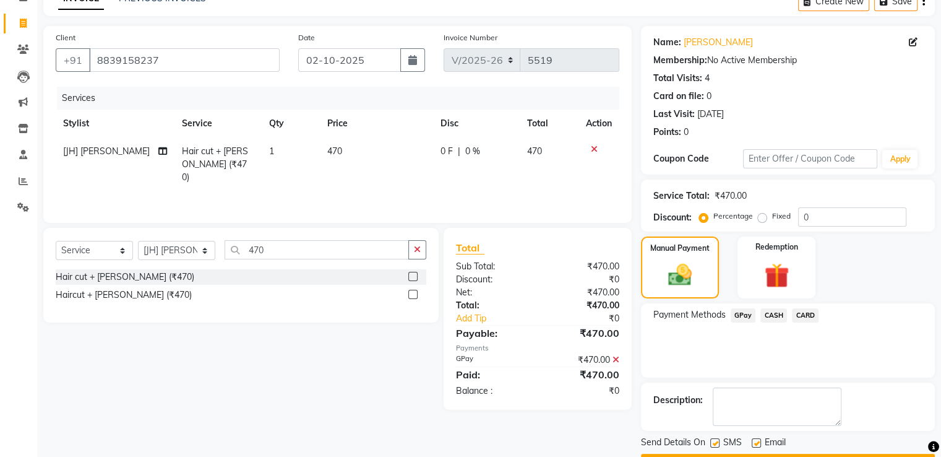
scroll to position [101, 0]
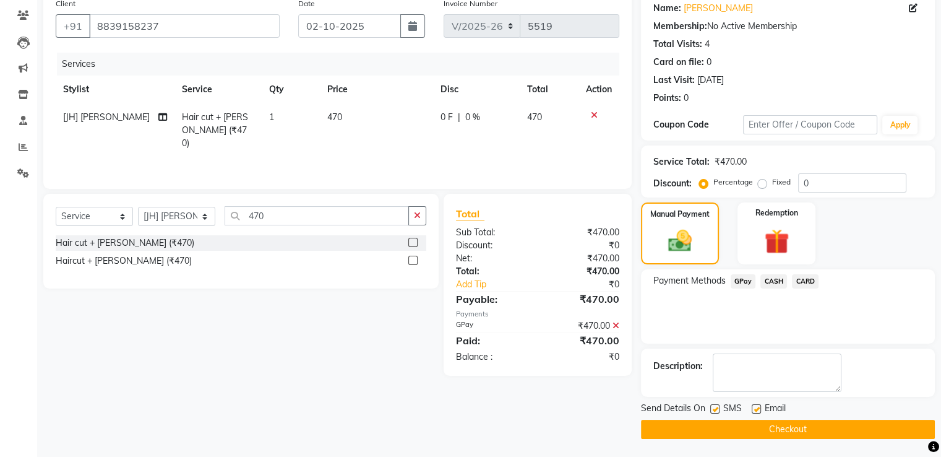
click at [785, 428] on button "Checkout" at bounding box center [788, 428] width 294 height 19
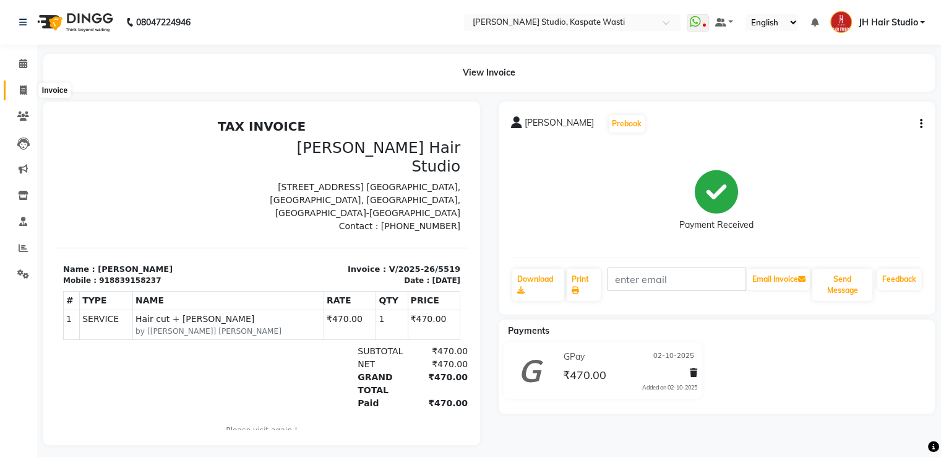
click at [24, 92] on icon at bounding box center [23, 89] width 7 height 9
select select "service"
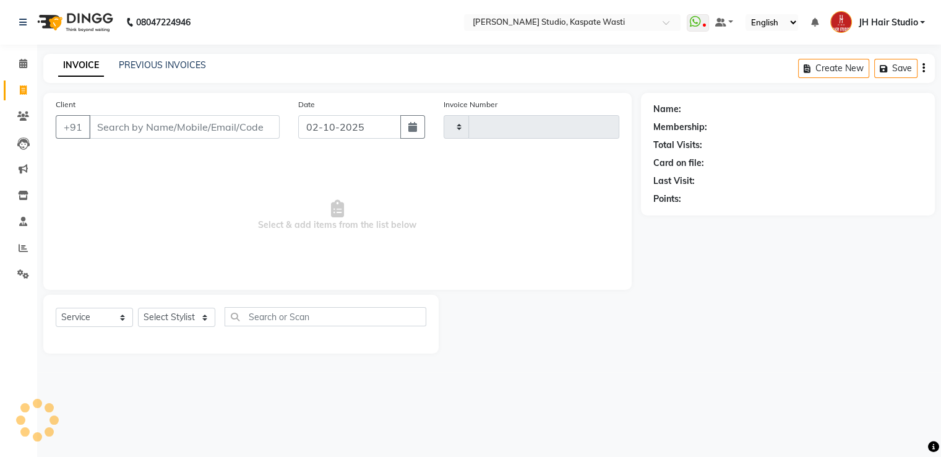
type input "5520"
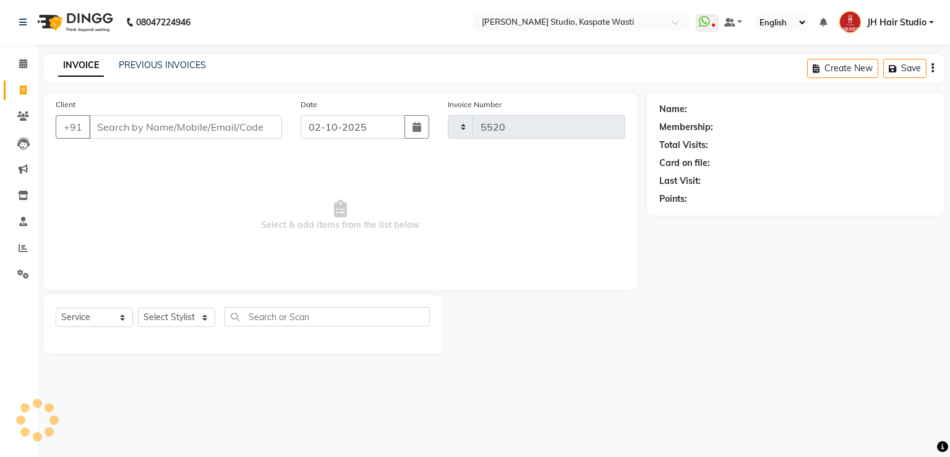
select select "130"
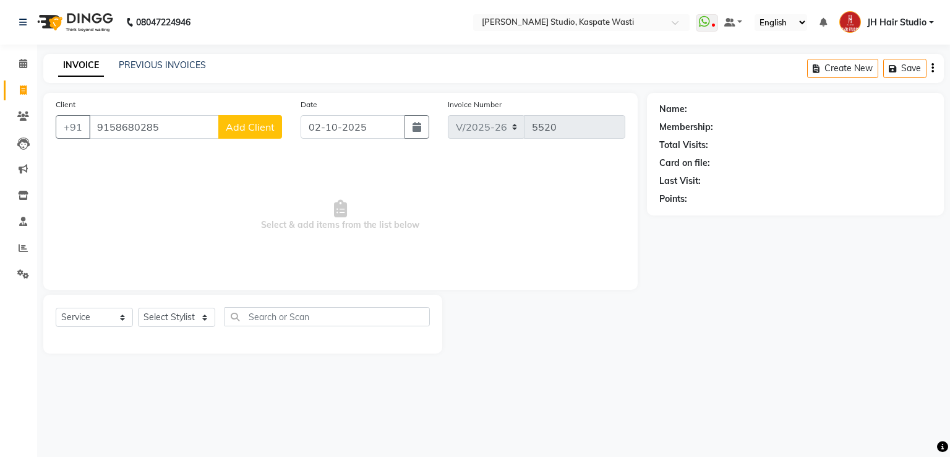
type input "9158680285"
click at [231, 129] on span "Add Client" at bounding box center [250, 127] width 49 height 12
select select "22"
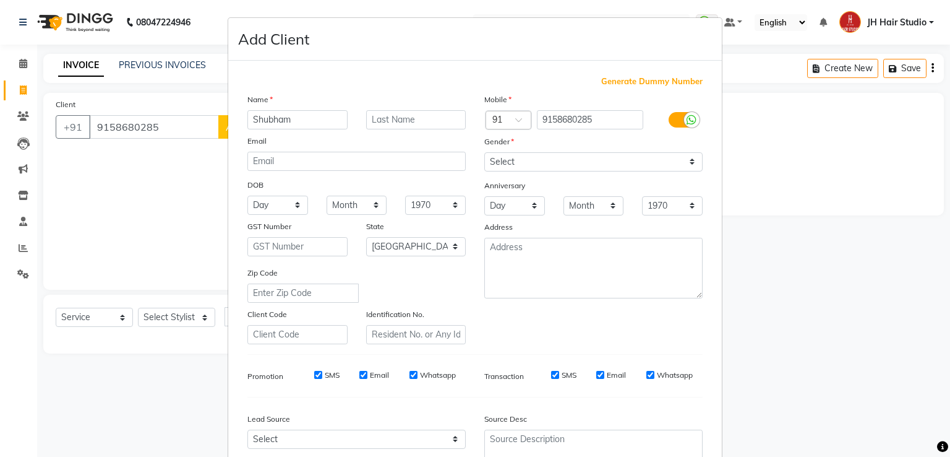
type input "Shubham"
click at [496, 169] on select "Select [DEMOGRAPHIC_DATA] [DEMOGRAPHIC_DATA] Other Prefer Not To Say" at bounding box center [593, 161] width 218 height 19
select select "[DEMOGRAPHIC_DATA]"
click at [484, 153] on select "Select [DEMOGRAPHIC_DATA] [DEMOGRAPHIC_DATA] Other Prefer Not To Say" at bounding box center [593, 161] width 218 height 19
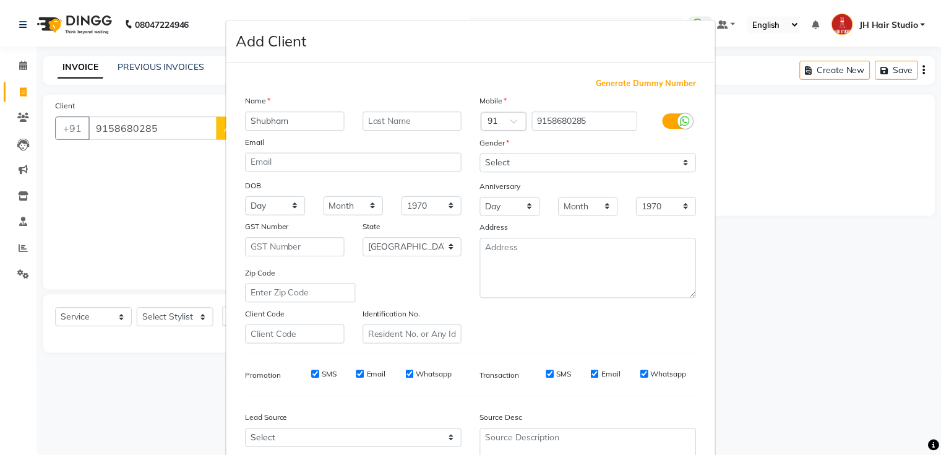
scroll to position [104, 0]
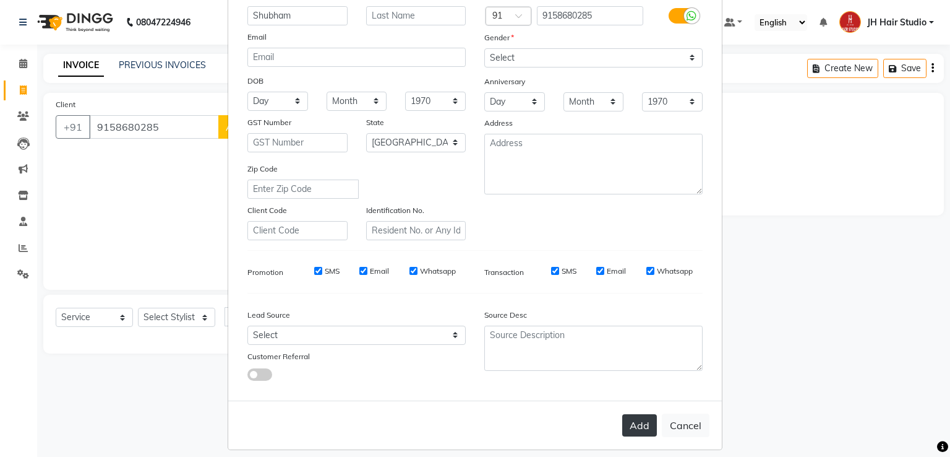
click at [636, 428] on button "Add" at bounding box center [639, 425] width 35 height 22
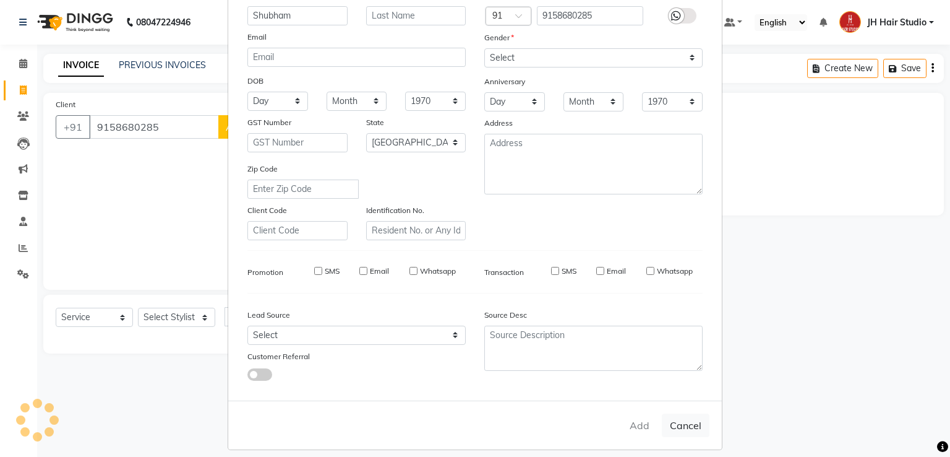
select select
select select "null"
select select
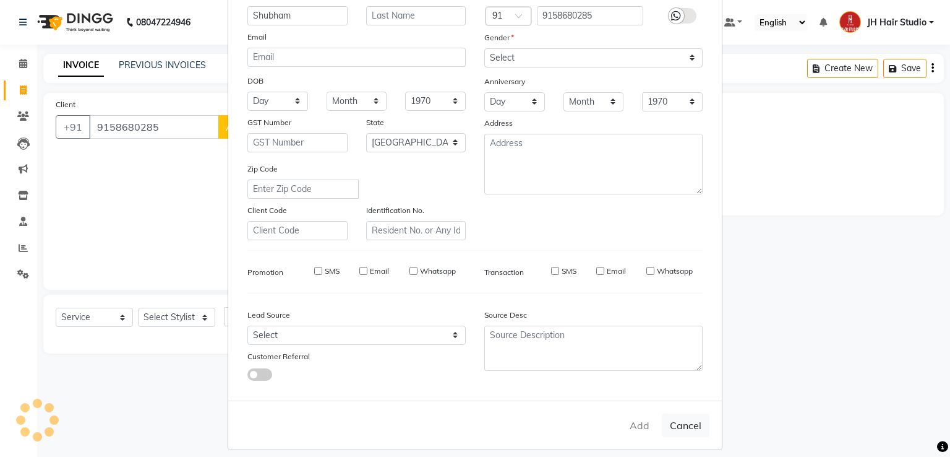
select select
checkbox input "false"
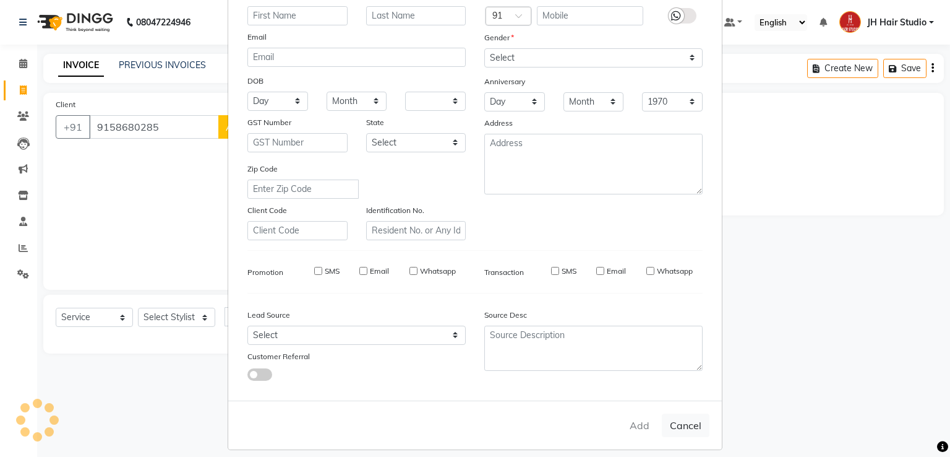
checkbox input "false"
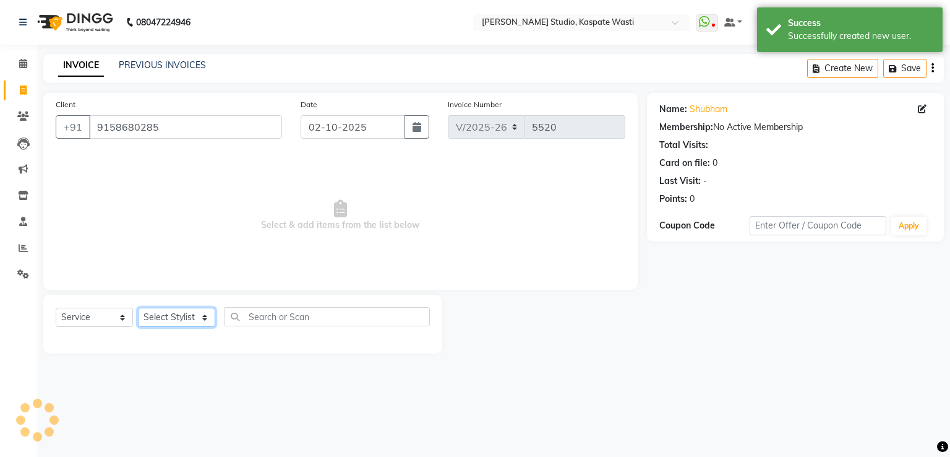
click at [162, 317] on select "Select Stylist [F1] GANESH [F1] [PERSON_NAME] [ F1] RAM [F1]Sanjay [F1][PERSON_…" at bounding box center [176, 316] width 77 height 19
select select "68687"
click at [138, 308] on select "Select Stylist [F1] GANESH [F1] [PERSON_NAME] [ F1] RAM [F1]Sanjay [F1][PERSON_…" at bounding box center [176, 316] width 77 height 19
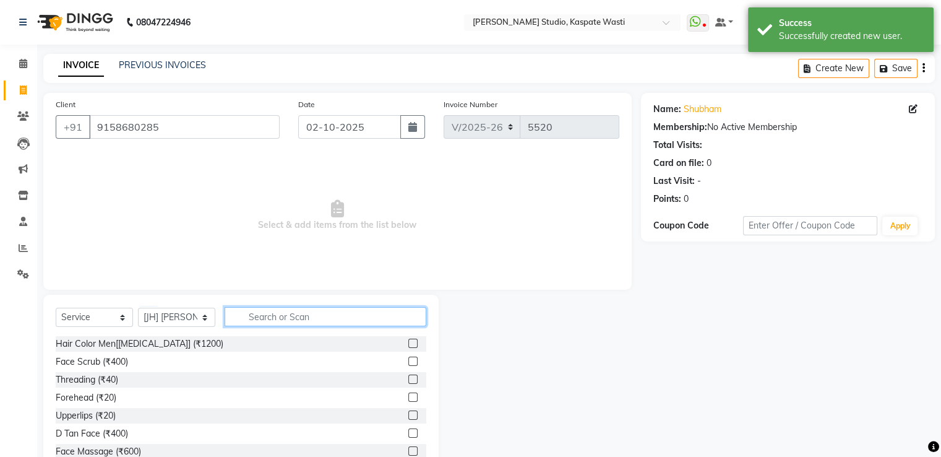
click at [299, 320] on input "text" at bounding box center [326, 316] width 202 height 19
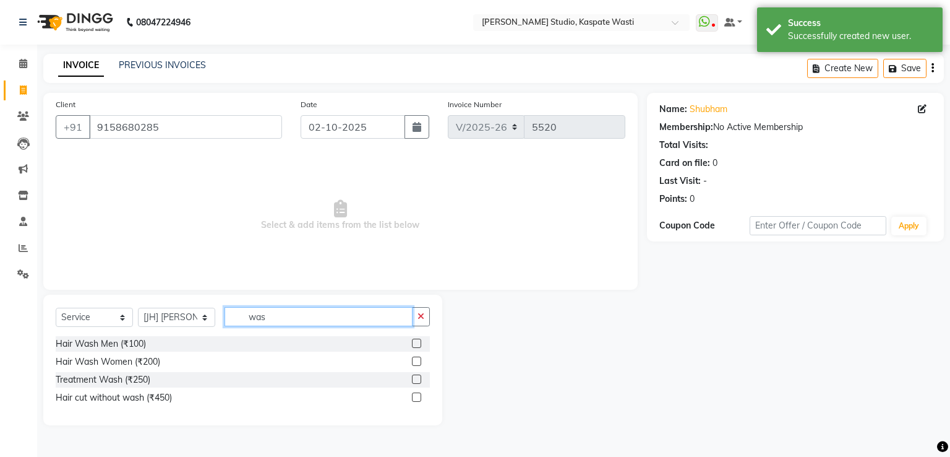
type input "was"
click at [418, 362] on label at bounding box center [416, 360] width 9 height 9
click at [418, 362] on input "checkbox" at bounding box center [416, 362] width 8 height 8
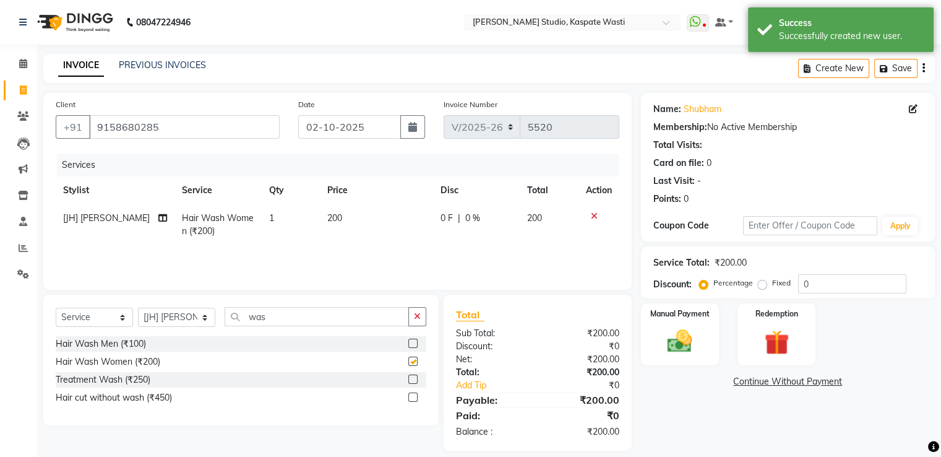
checkbox input "false"
click at [335, 223] on span "200" at bounding box center [334, 217] width 15 height 11
select select "68687"
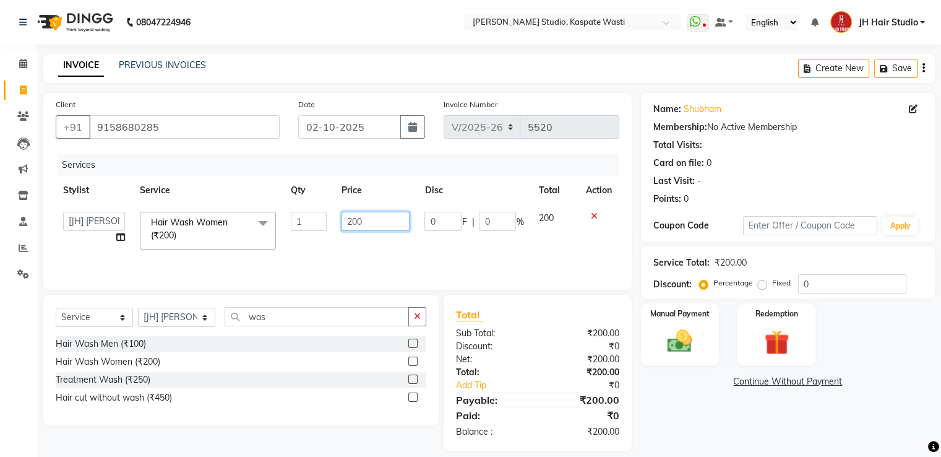
click at [355, 221] on input "200" at bounding box center [376, 221] width 68 height 19
click at [350, 220] on input "200" at bounding box center [376, 221] width 68 height 19
type input "300"
click at [673, 335] on img at bounding box center [679, 342] width 41 height 30
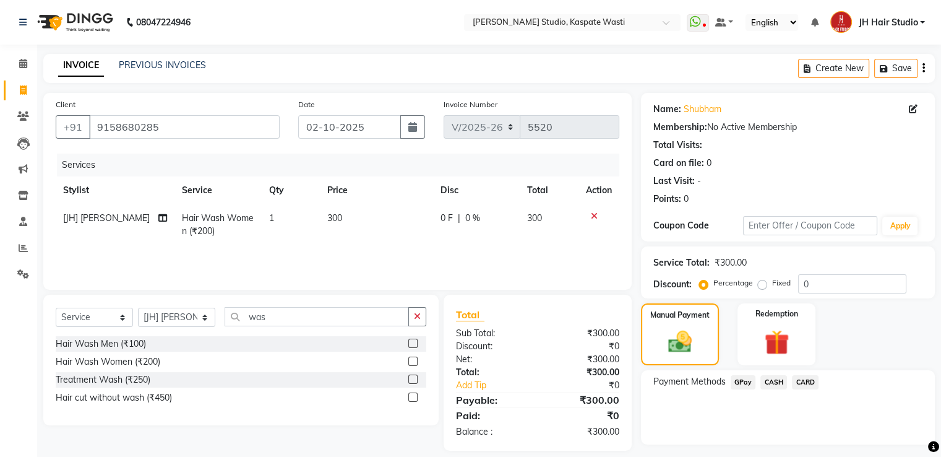
click at [735, 383] on span "GPay" at bounding box center [743, 382] width 25 height 14
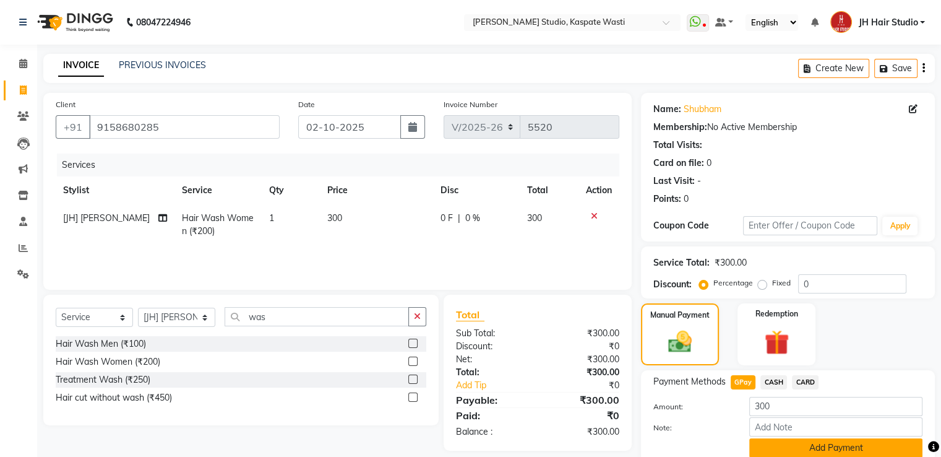
click at [789, 444] on button "Add Payment" at bounding box center [835, 447] width 173 height 19
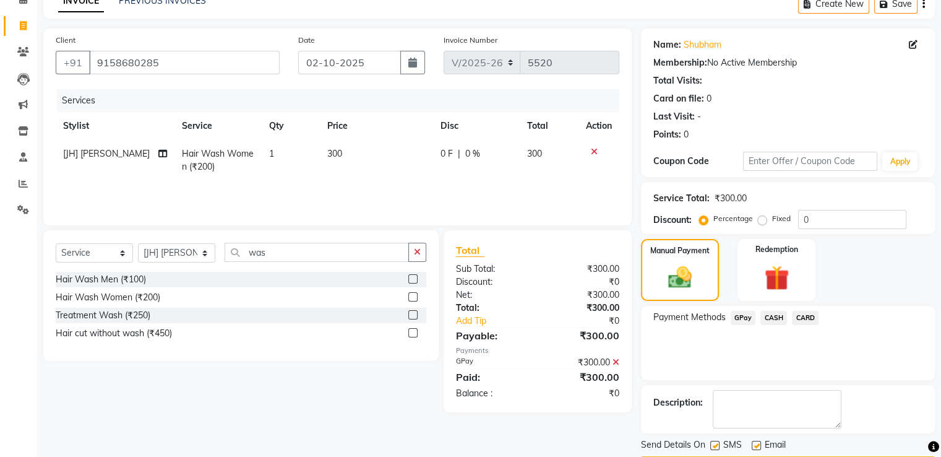
scroll to position [101, 0]
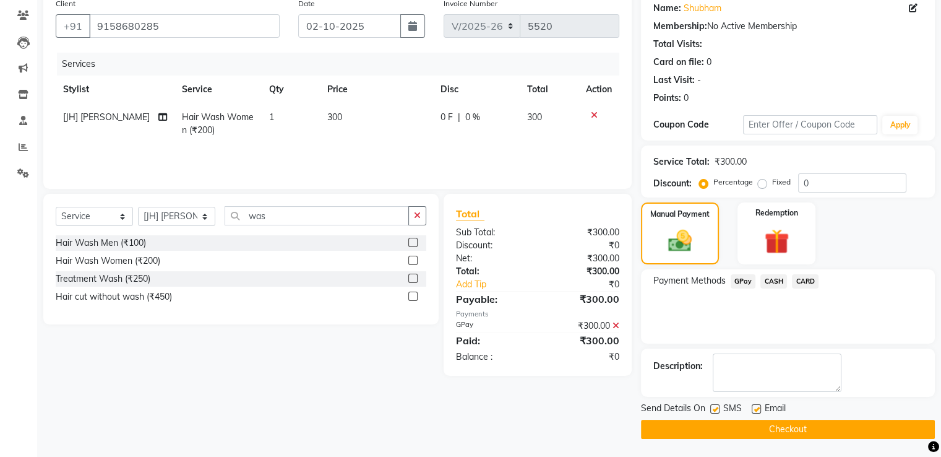
click at [819, 427] on button "Checkout" at bounding box center [788, 428] width 294 height 19
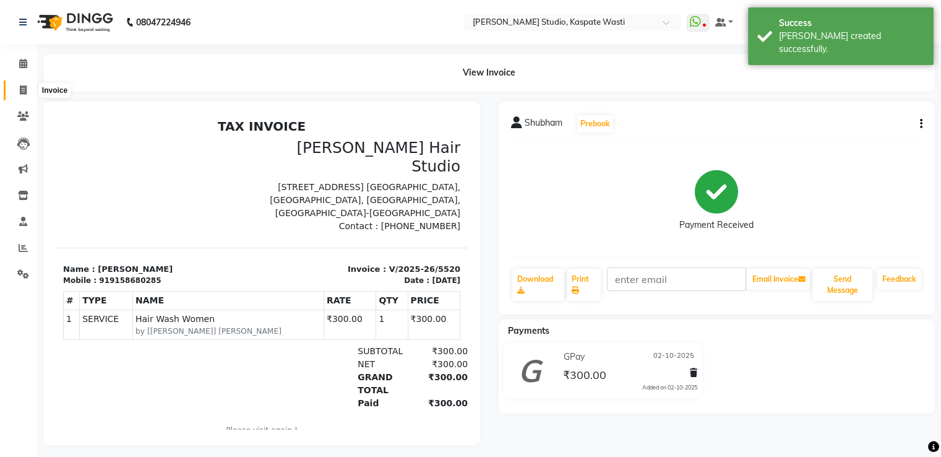
click at [30, 96] on span at bounding box center [23, 91] width 22 height 14
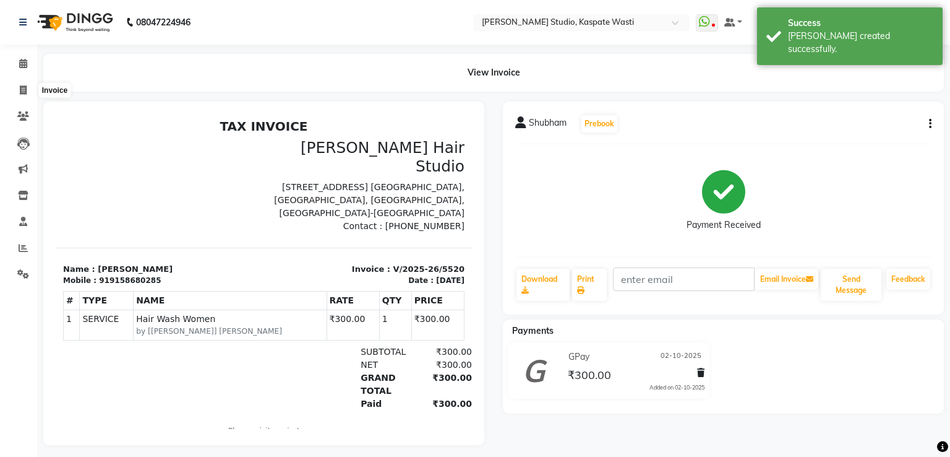
select select "service"
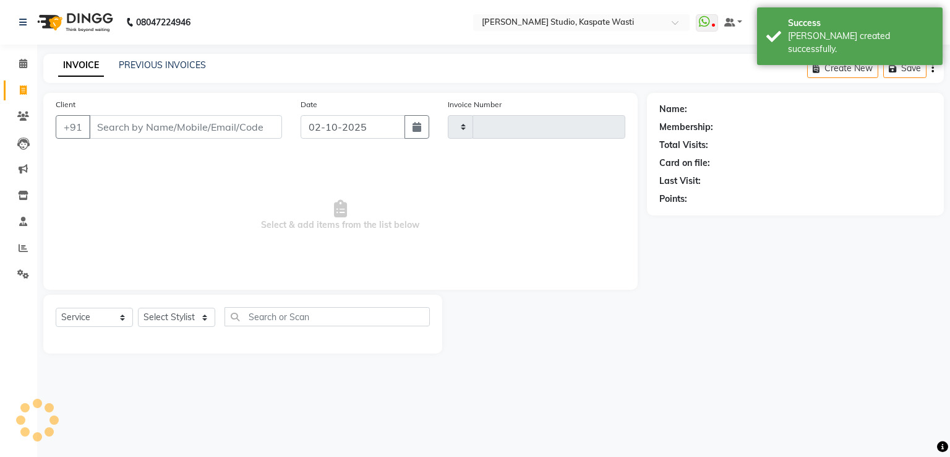
type input "5521"
select select "130"
click at [170, 54] on div "INVOICE PREVIOUS INVOICES Create New Save" at bounding box center [493, 68] width 901 height 29
click at [173, 66] on link "PREVIOUS INVOICES" at bounding box center [162, 64] width 87 height 11
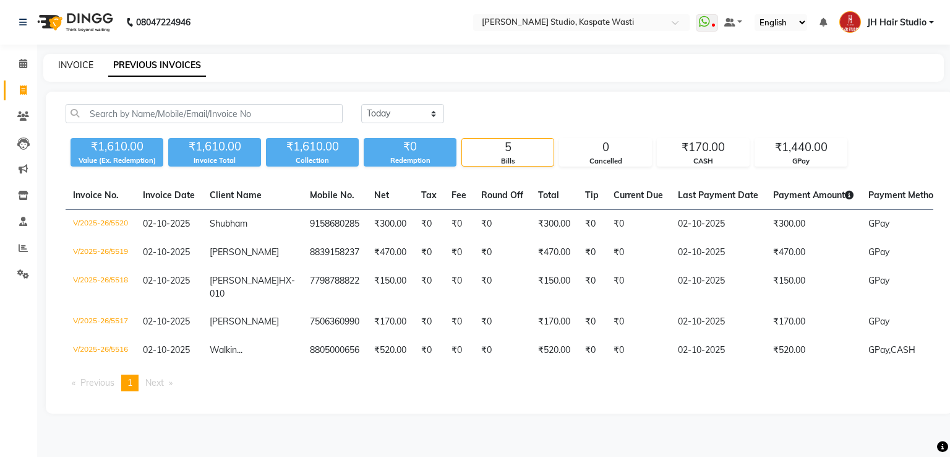
click at [69, 66] on link "INVOICE" at bounding box center [75, 64] width 35 height 11
select select "130"
select select "service"
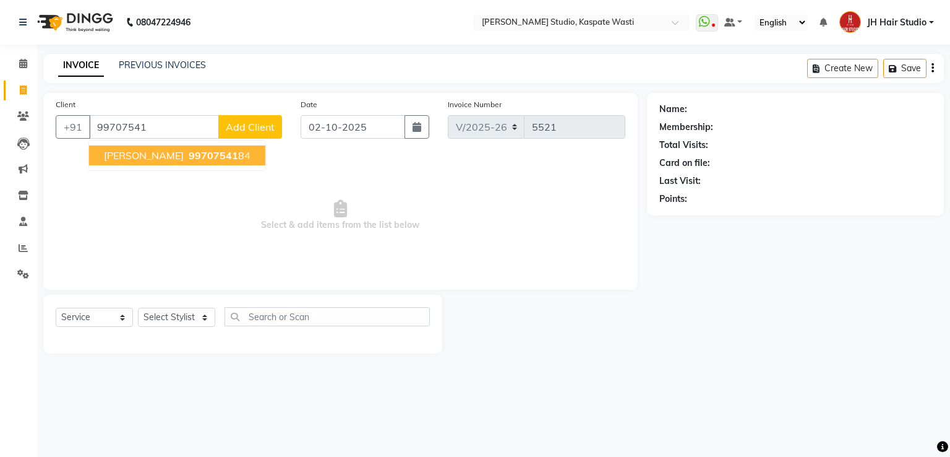
click at [189, 154] on span "99707541" at bounding box center [213, 155] width 49 height 12
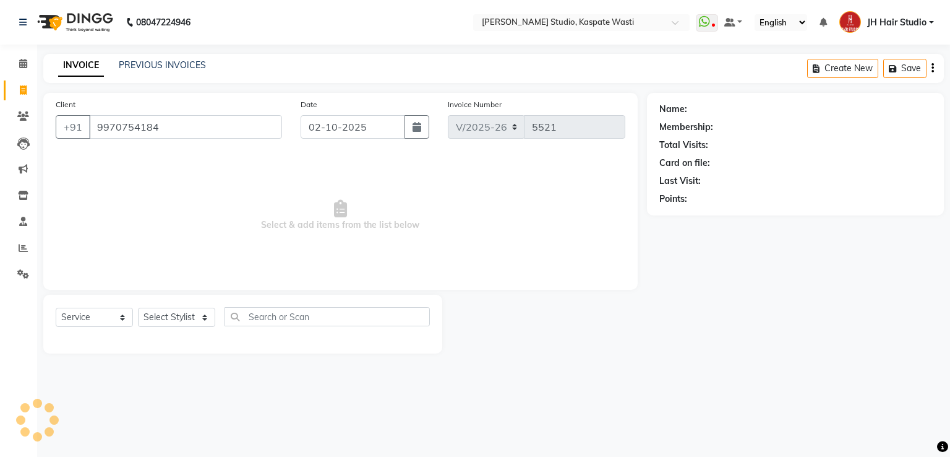
type input "9970754184"
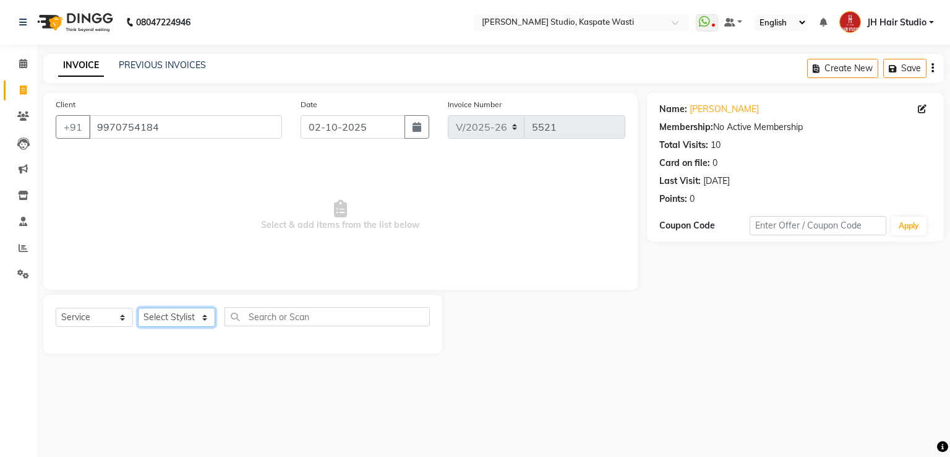
click at [162, 314] on select "Select Stylist [F1] GANESH [F1] [PERSON_NAME] [ F1] RAM [F1]Sanjay [F1][PERSON_…" at bounding box center [176, 316] width 77 height 19
select select "70614"
click at [138, 308] on select "Select Stylist [F1] GANESH [F1] [PERSON_NAME] [ F1] RAM [F1]Sanjay [F1][PERSON_…" at bounding box center [176, 316] width 77 height 19
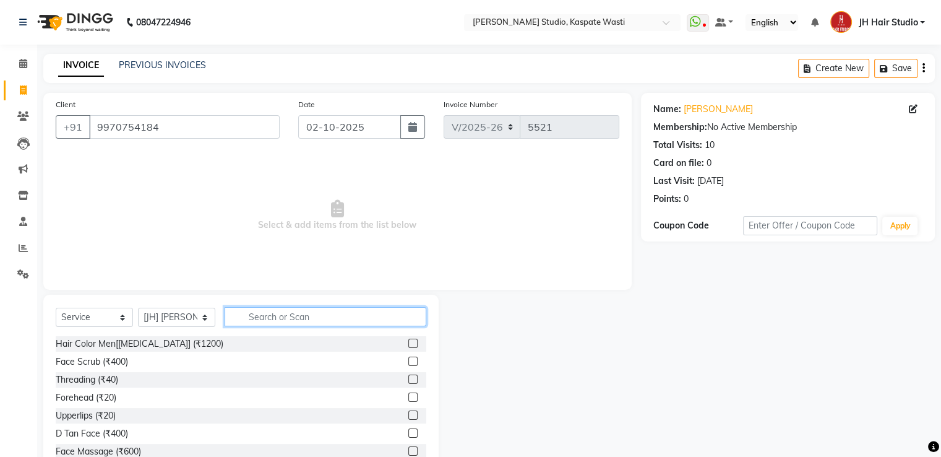
click at [275, 315] on input "text" at bounding box center [326, 316] width 202 height 19
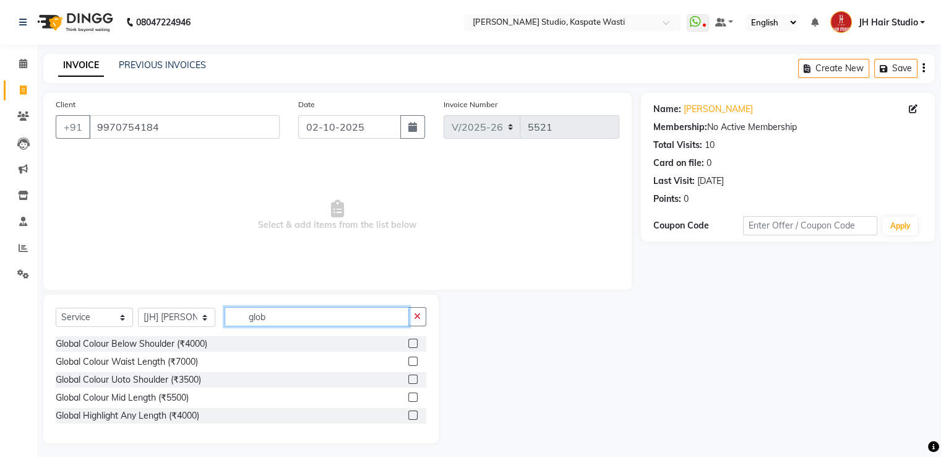
type input "glob"
click at [412, 397] on label at bounding box center [412, 396] width 9 height 9
click at [412, 397] on input "checkbox" at bounding box center [412, 397] width 8 height 8
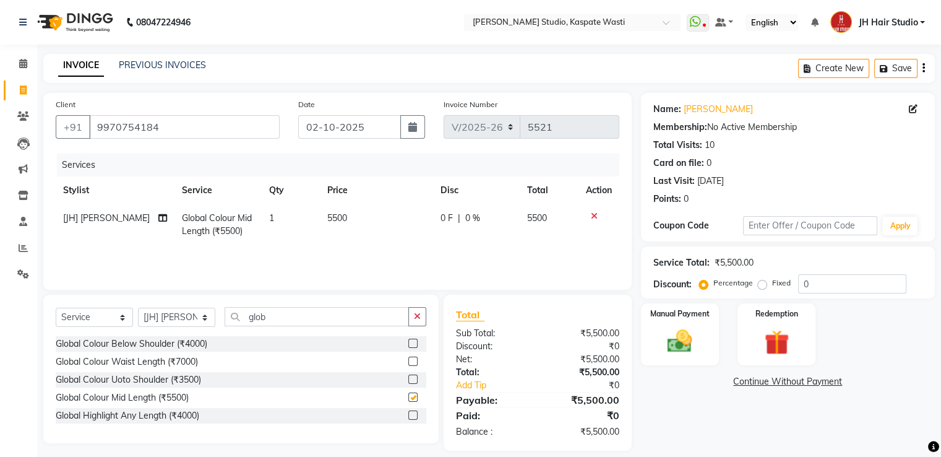
checkbox input "false"
click at [327, 217] on span "5500" at bounding box center [337, 217] width 20 height 11
select select "70614"
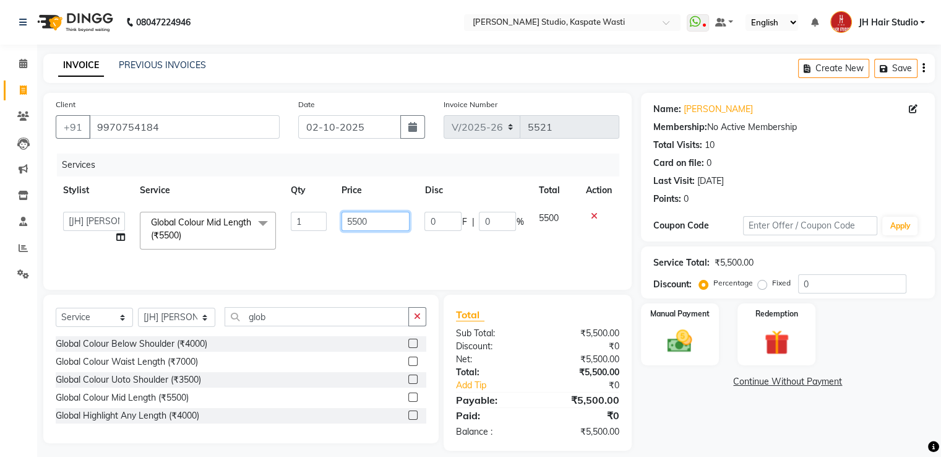
click at [358, 222] on input "5500" at bounding box center [376, 221] width 68 height 19
type input "5000"
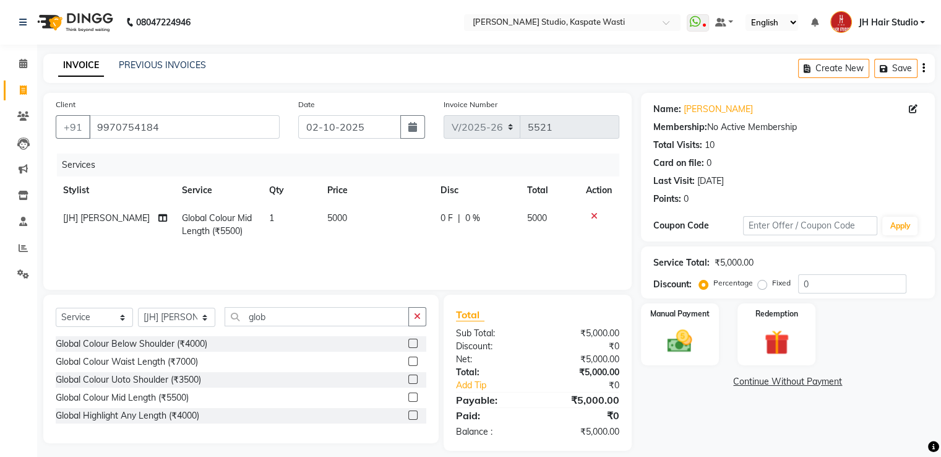
click at [491, 223] on div "0 F | 0 %" at bounding box center [477, 218] width 72 height 13
select select "70614"
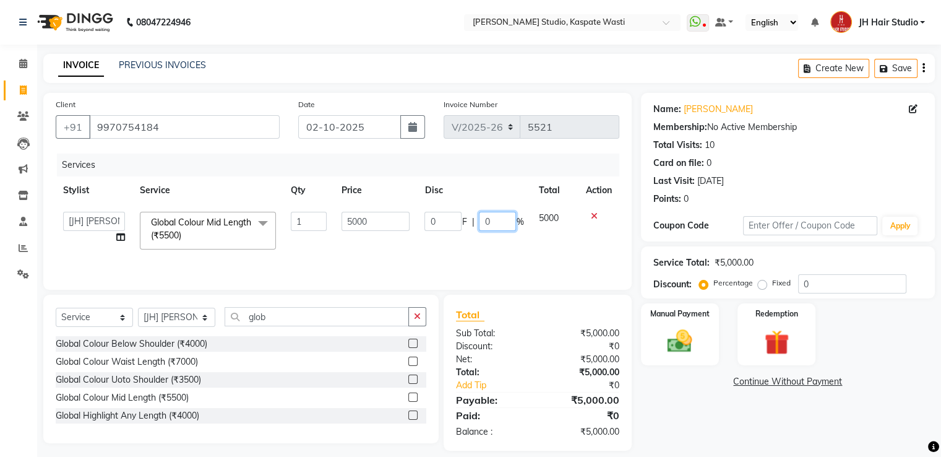
click at [491, 223] on input "0" at bounding box center [497, 221] width 37 height 19
click at [483, 223] on input "0" at bounding box center [497, 221] width 37 height 19
type input "50"
click at [388, 253] on div "Services Stylist Service Qty Price Disc Total Action [F1] GANESH [F1] [PERSON_N…" at bounding box center [338, 215] width 564 height 124
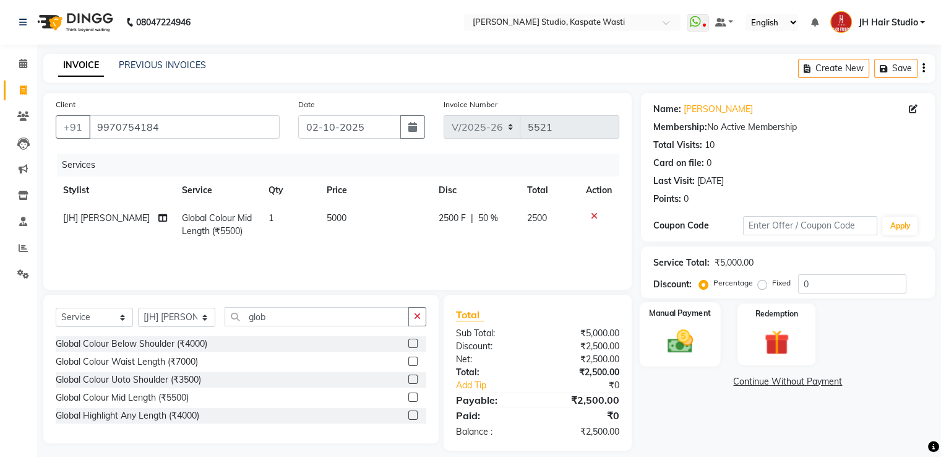
click at [677, 331] on img at bounding box center [679, 342] width 41 height 30
click at [742, 379] on span "GPay" at bounding box center [743, 382] width 25 height 14
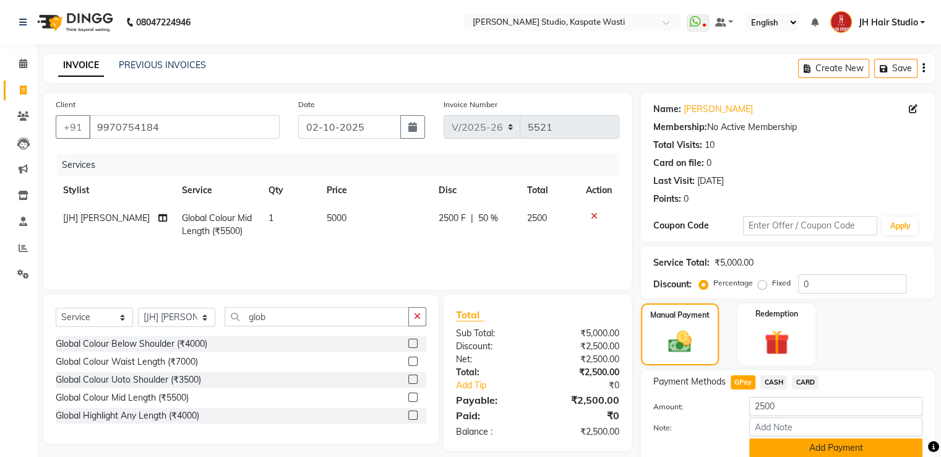
click at [808, 444] on button "Add Payment" at bounding box center [835, 447] width 173 height 19
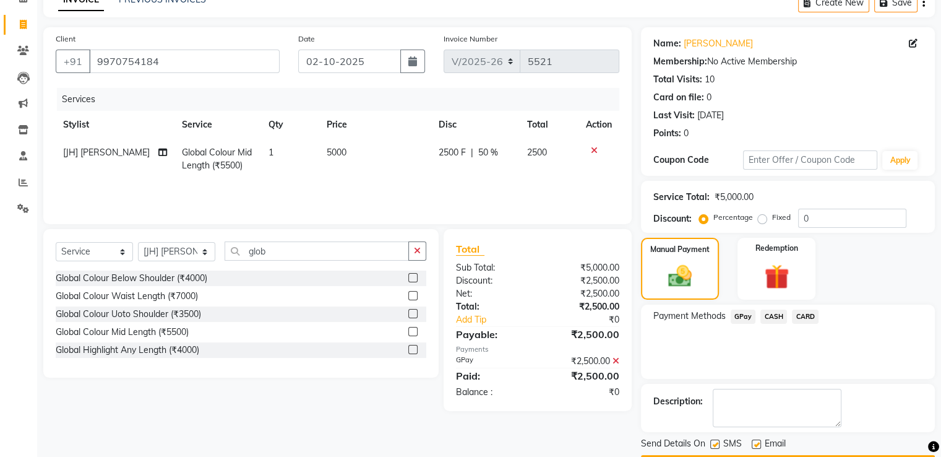
scroll to position [101, 0]
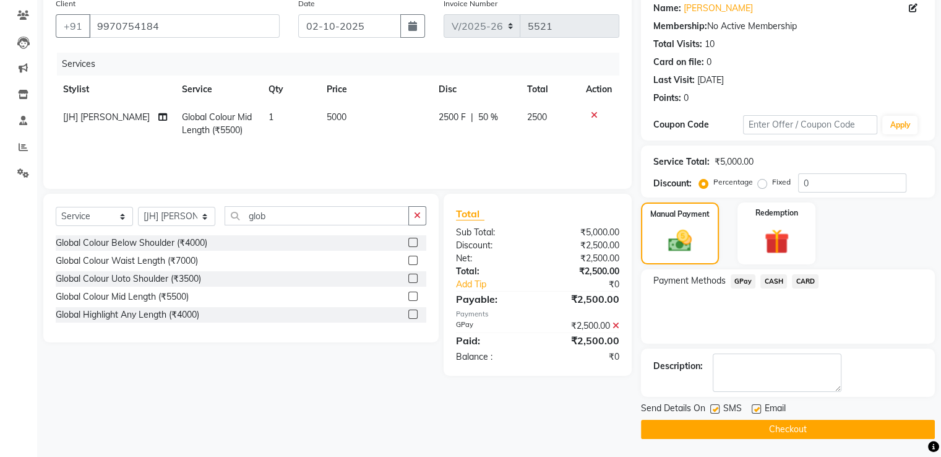
click at [763, 419] on button "Checkout" at bounding box center [788, 428] width 294 height 19
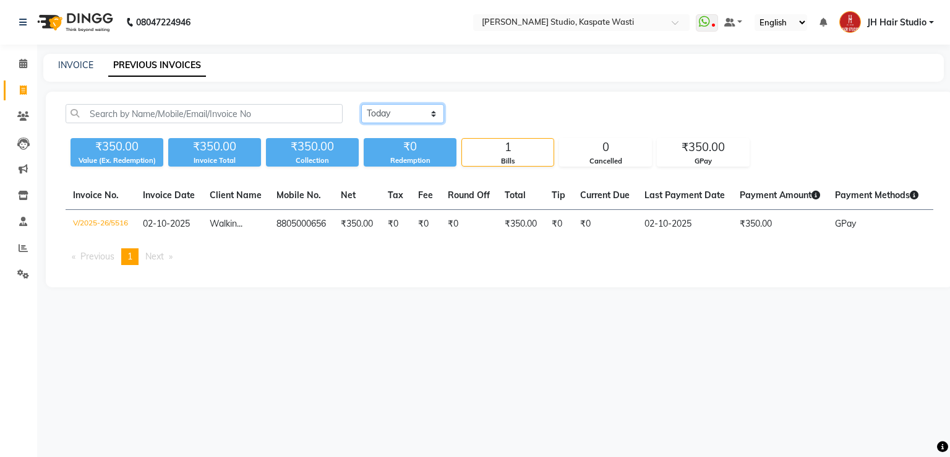
click at [384, 112] on select "Today Yesterday Custom Range" at bounding box center [402, 113] width 83 height 19
select select "yesterday"
click at [361, 104] on select "Today Yesterday Custom Range" at bounding box center [402, 113] width 83 height 19
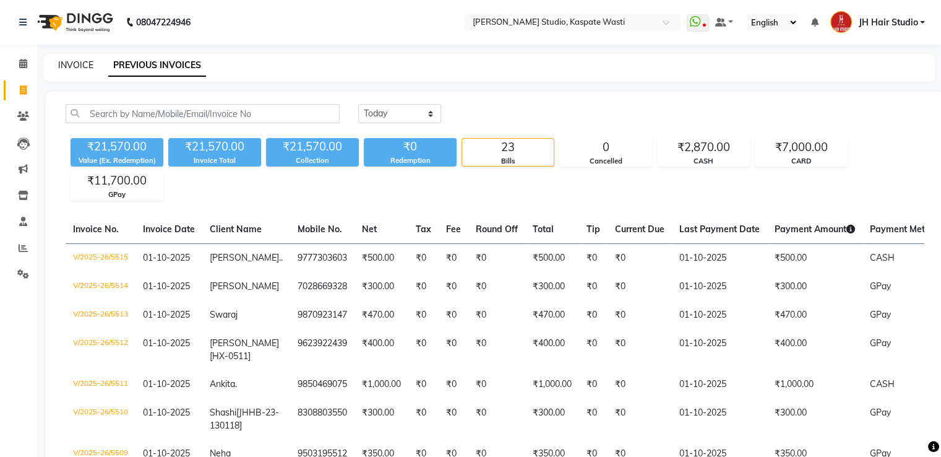
click at [69, 64] on link "INVOICE" at bounding box center [75, 64] width 35 height 11
select select "130"
select select "service"
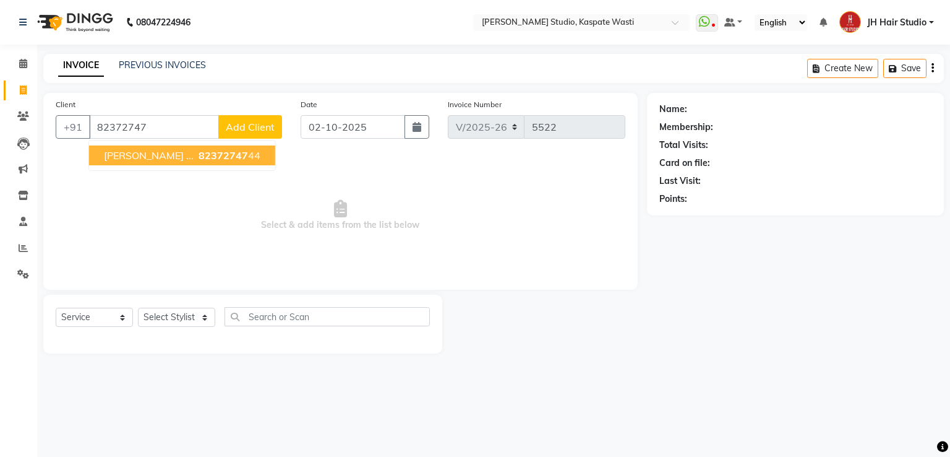
click at [199, 158] on span "82372747" at bounding box center [223, 155] width 49 height 12
type input "8237274744"
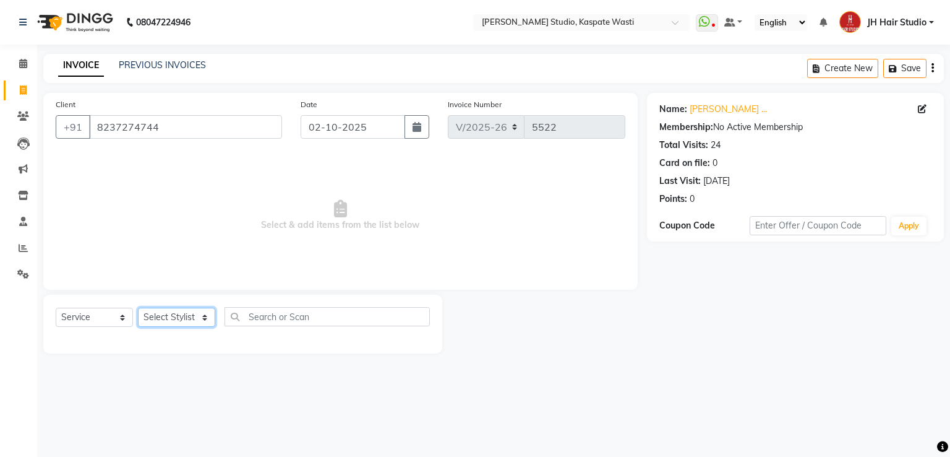
click at [176, 316] on select "Select Stylist [F1] GANESH [F1] [PERSON_NAME] [ F1] RAM [F1]Sanjay [F1][PERSON_…" at bounding box center [176, 316] width 77 height 19
select select "93458"
click at [138, 308] on select "Select Stylist [F1] GANESH [F1] [PERSON_NAME] [ F1] RAM [F1]Sanjay [F1][PERSON_…" at bounding box center [176, 316] width 77 height 19
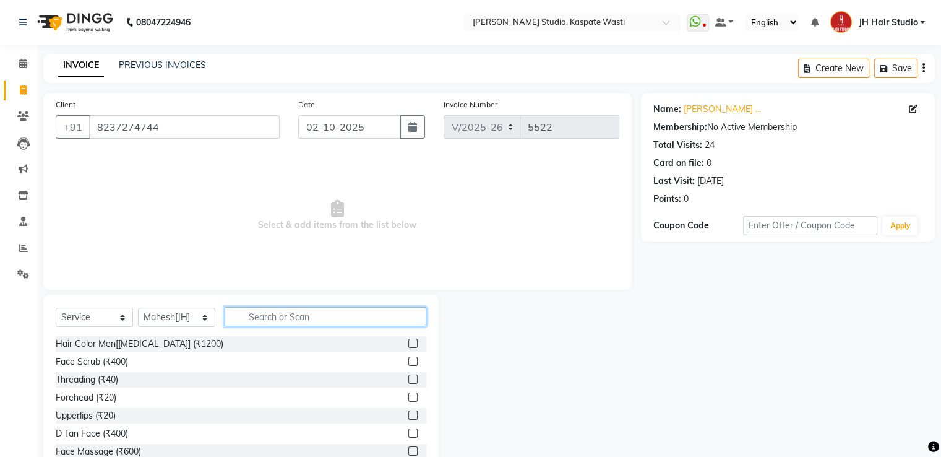
click at [284, 316] on input "text" at bounding box center [326, 316] width 202 height 19
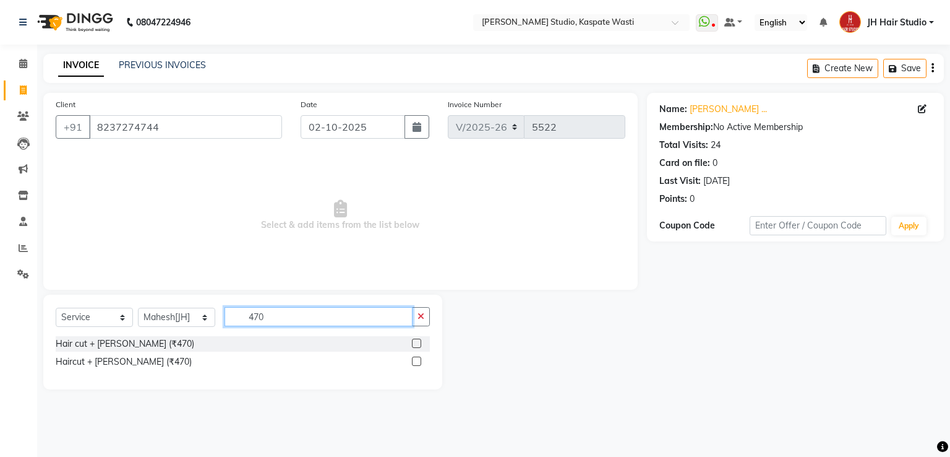
type input "470"
click at [418, 345] on label at bounding box center [416, 342] width 9 height 9
click at [418, 345] on input "checkbox" at bounding box center [416, 344] width 8 height 8
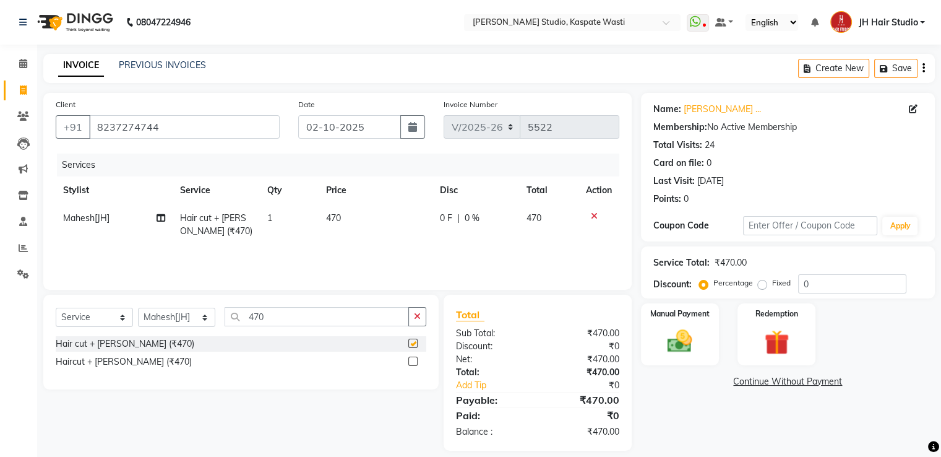
checkbox input "false"
click at [255, 322] on input "470" at bounding box center [317, 316] width 184 height 19
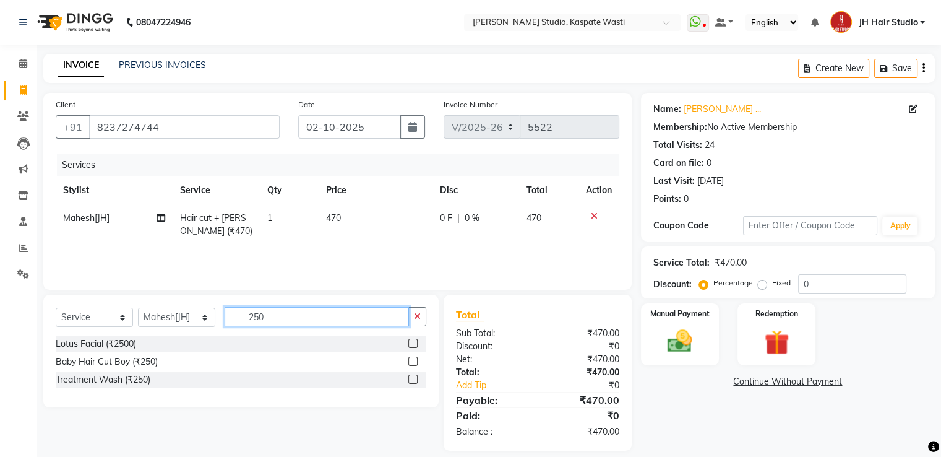
type input "250"
click at [413, 359] on label at bounding box center [412, 360] width 9 height 9
click at [413, 359] on input "checkbox" at bounding box center [412, 362] width 8 height 8
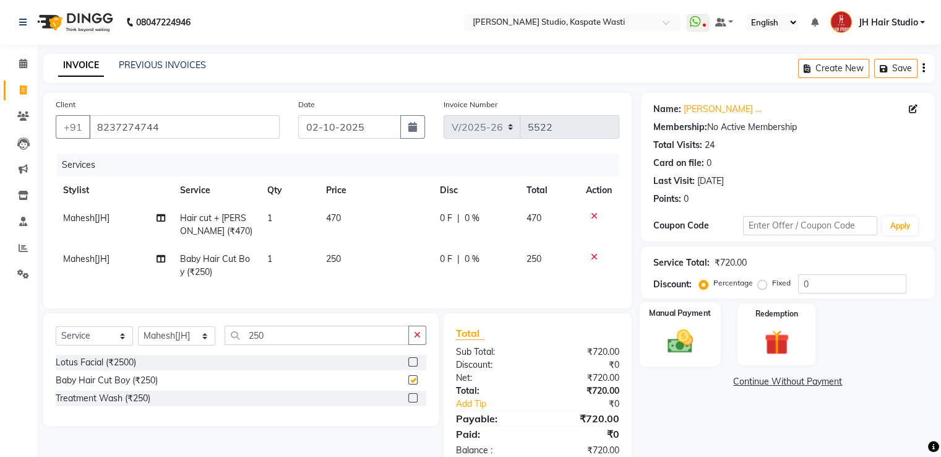
checkbox input "false"
click at [674, 346] on img at bounding box center [679, 342] width 41 height 30
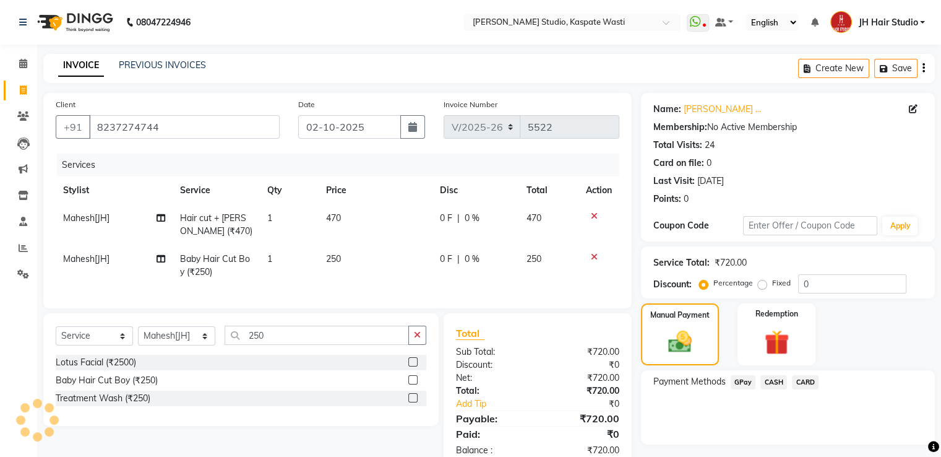
click at [744, 385] on span "GPay" at bounding box center [743, 382] width 25 height 14
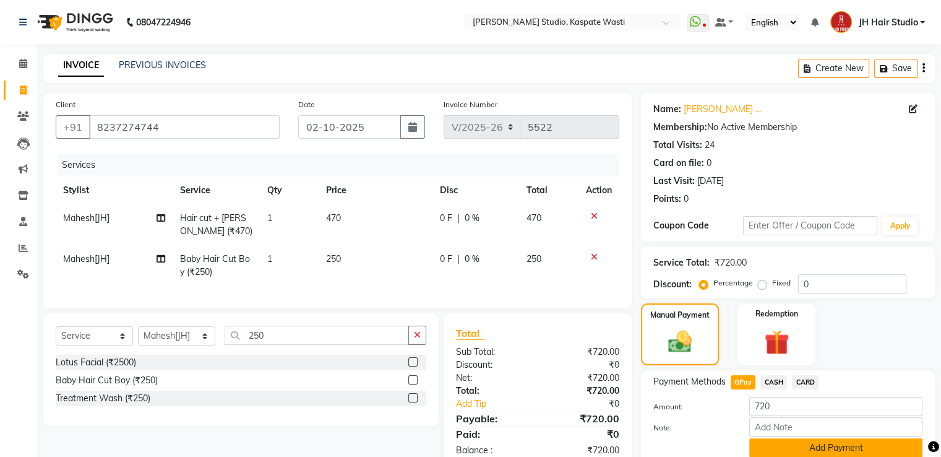
click at [841, 444] on button "Add Payment" at bounding box center [835, 447] width 173 height 19
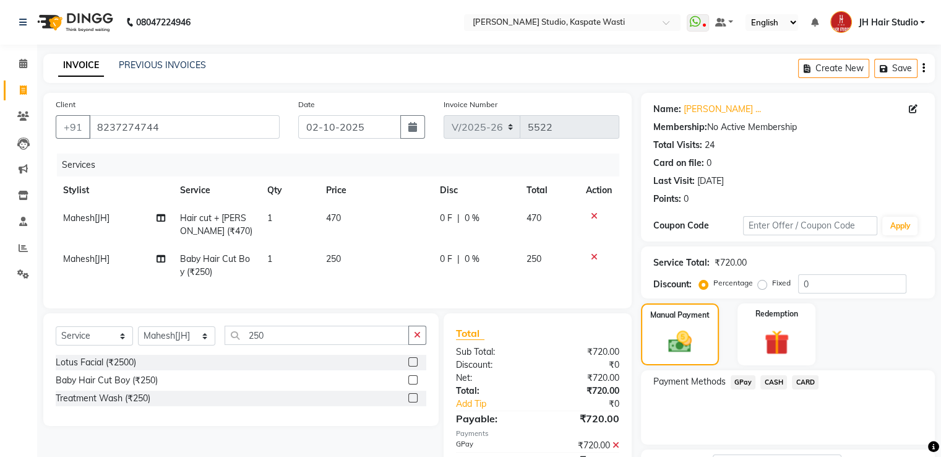
scroll to position [101, 0]
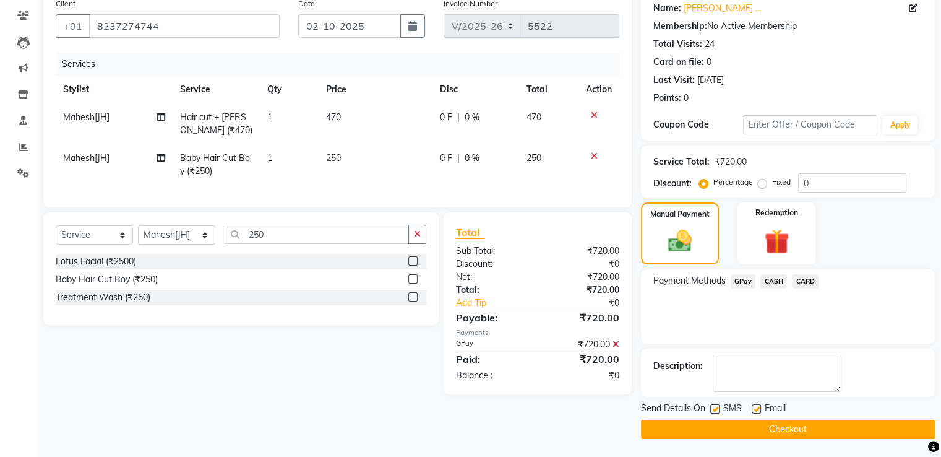
click at [720, 424] on button "Checkout" at bounding box center [788, 428] width 294 height 19
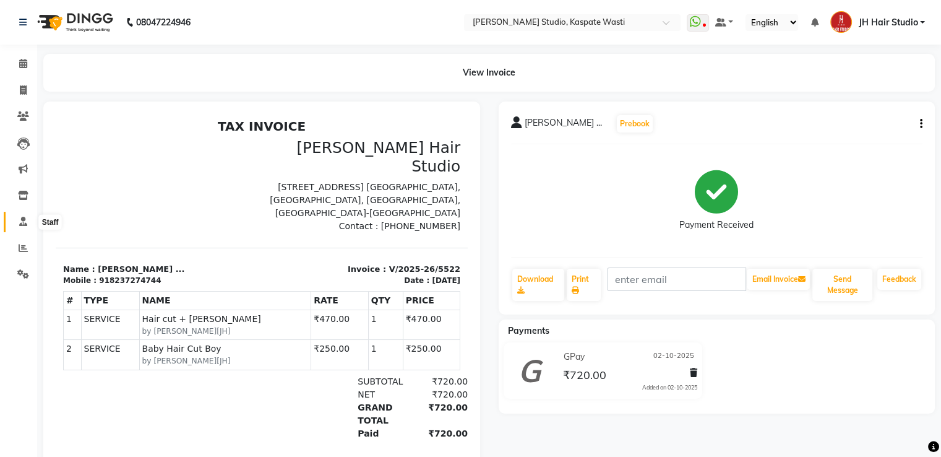
click at [23, 225] on icon at bounding box center [23, 221] width 8 height 9
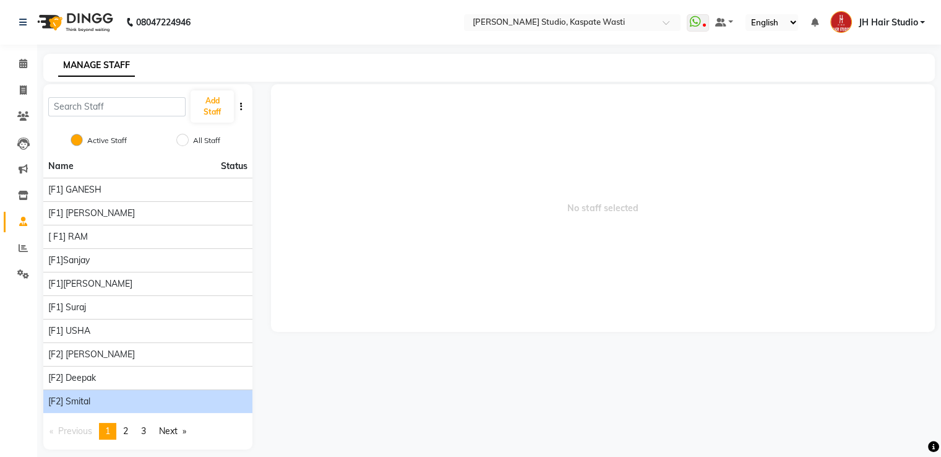
click at [99, 405] on div "[F2] Smital" at bounding box center [147, 401] width 199 height 13
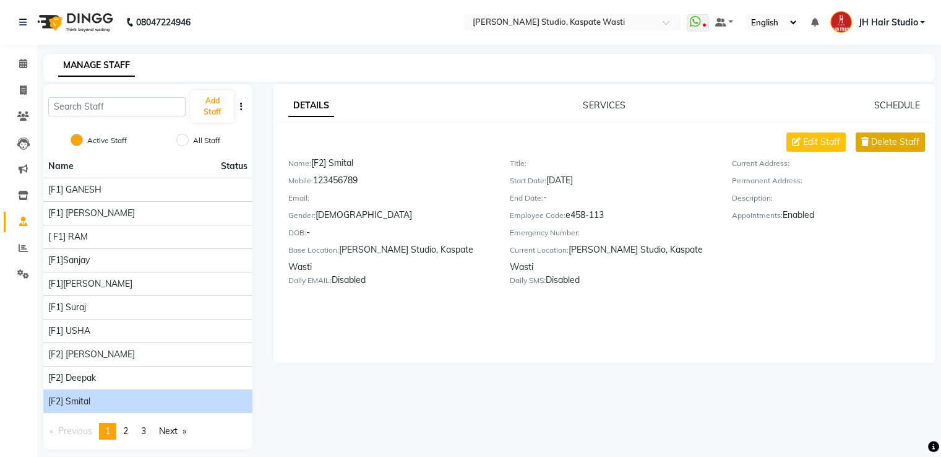
click at [892, 142] on span "Delete Staff" at bounding box center [895, 141] width 48 height 13
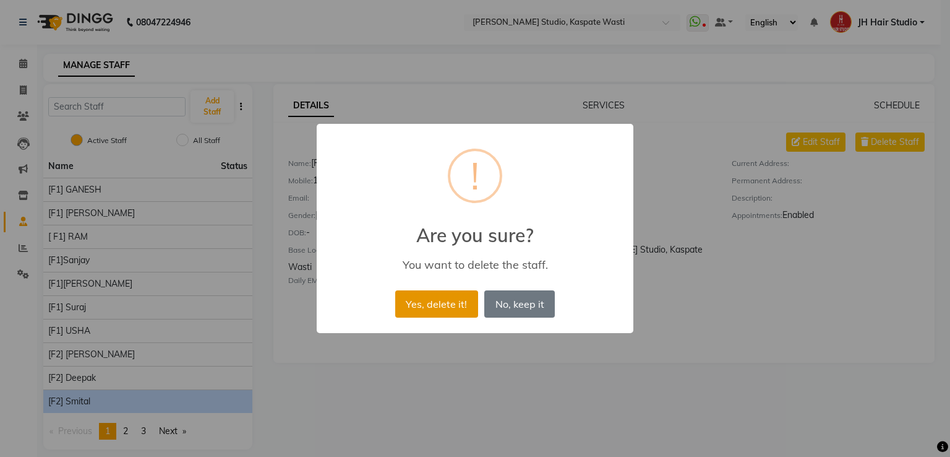
click at [448, 303] on button "Yes, delete it!" at bounding box center [436, 303] width 83 height 27
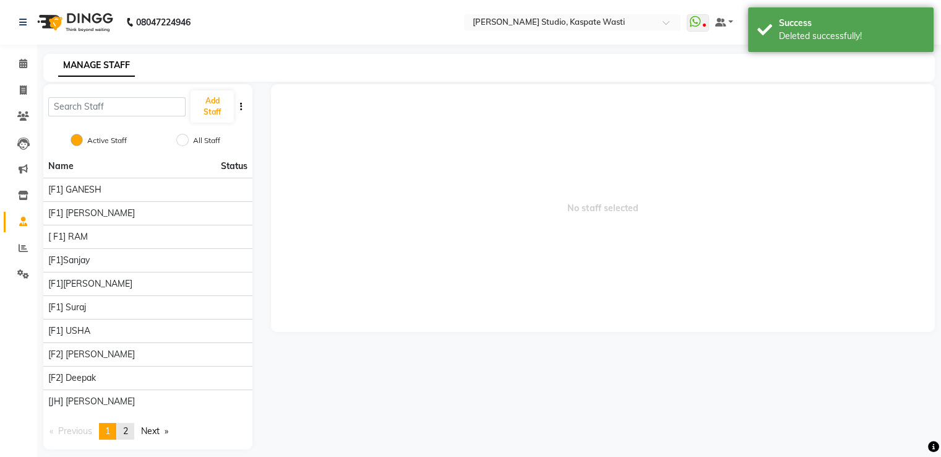
click at [128, 429] on span "2" at bounding box center [125, 430] width 5 height 11
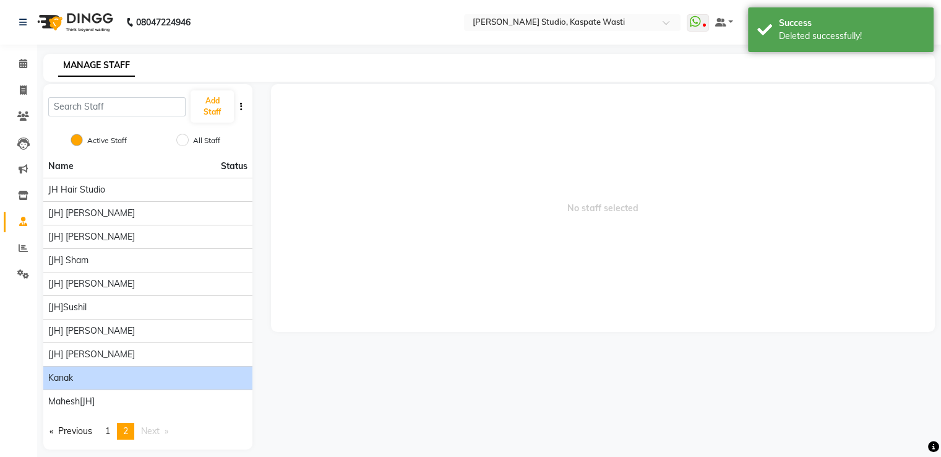
click at [92, 377] on div "kanak" at bounding box center [147, 377] width 199 height 13
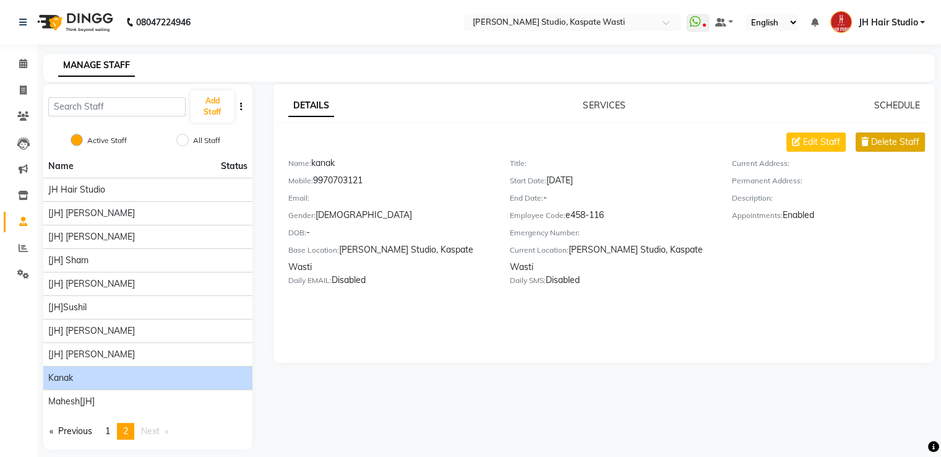
click at [901, 147] on span "Delete Staff" at bounding box center [895, 141] width 48 height 13
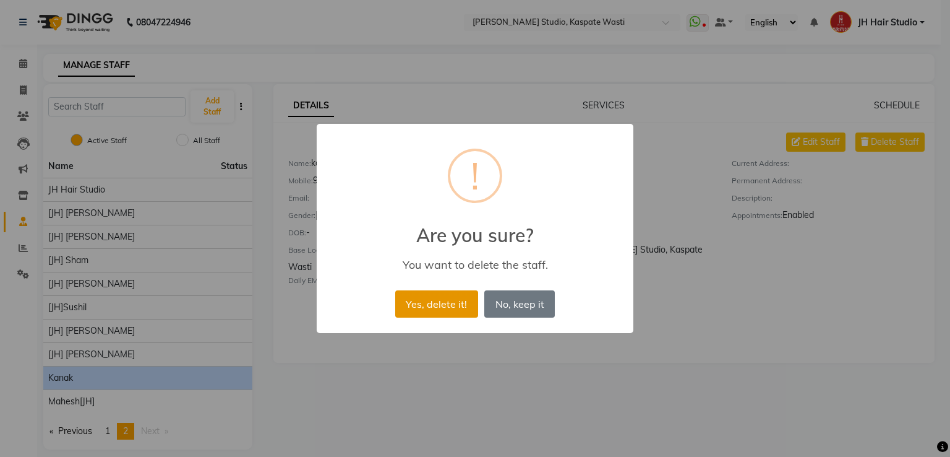
click at [431, 302] on button "Yes, delete it!" at bounding box center [436, 303] width 83 height 27
